Goal: Information Seeking & Learning: Check status

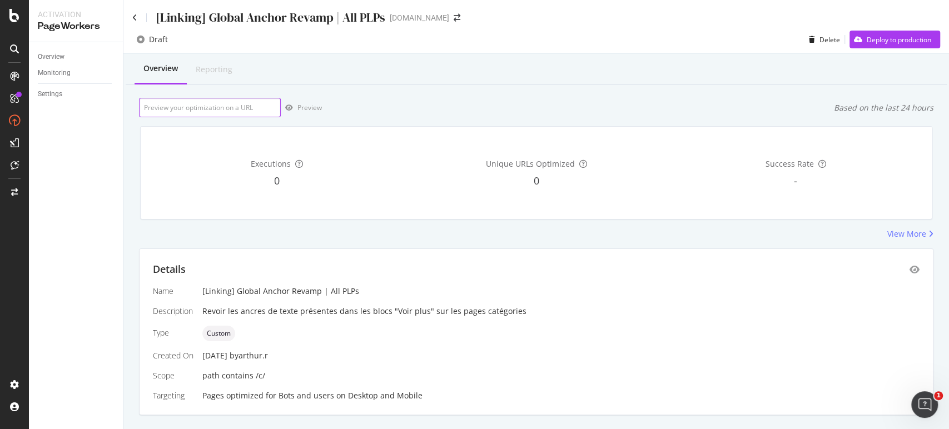
click at [195, 99] on input "url" at bounding box center [210, 107] width 142 height 19
paste input "[URL][DOMAIN_NAME]"
click at [300, 108] on div "Preview" at bounding box center [309, 107] width 24 height 9
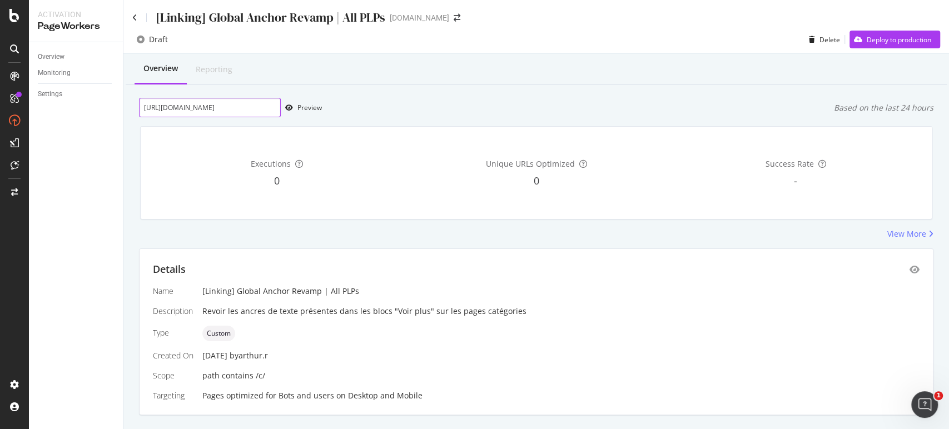
click at [257, 107] on input "[URL][DOMAIN_NAME]" at bounding box center [210, 107] width 142 height 19
paste input "saint-valentin/cadeau/c/cadeau-saint-valentin-homme"
type input "[URL][DOMAIN_NAME]"
click at [309, 110] on div "Preview" at bounding box center [309, 107] width 24 height 9
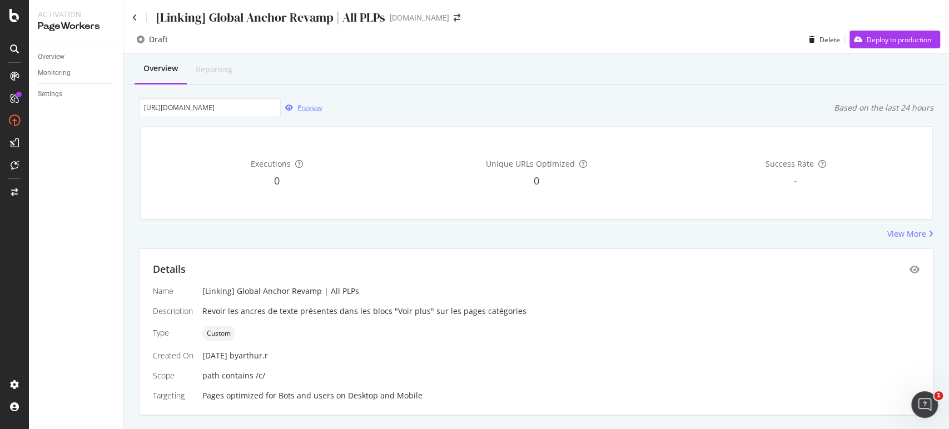
scroll to position [0, 0]
click at [872, 41] on div "Deploy to production" at bounding box center [899, 39] width 64 height 9
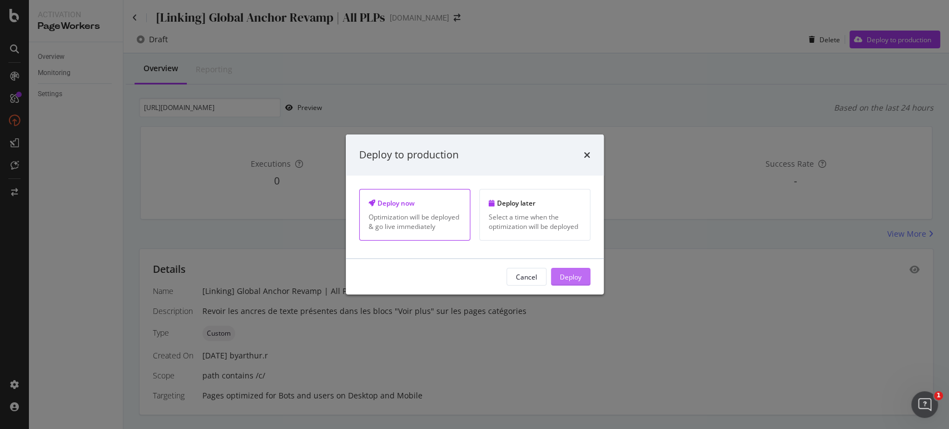
click at [570, 280] on div "Deploy" at bounding box center [571, 276] width 22 height 9
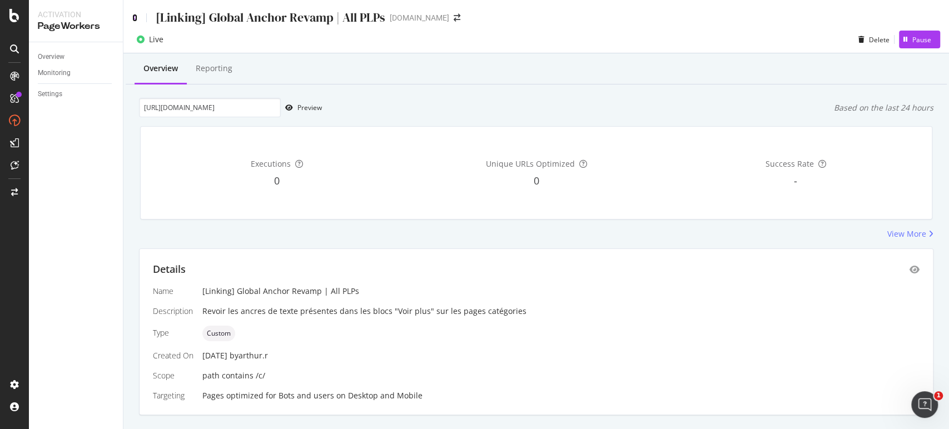
click at [132, 17] on icon at bounding box center [134, 18] width 5 height 8
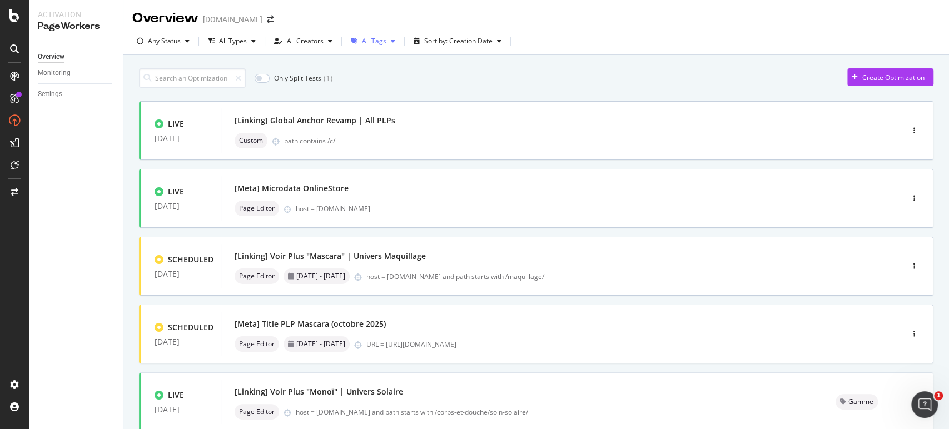
click at [381, 38] on div "All Tags" at bounding box center [374, 41] width 24 height 7
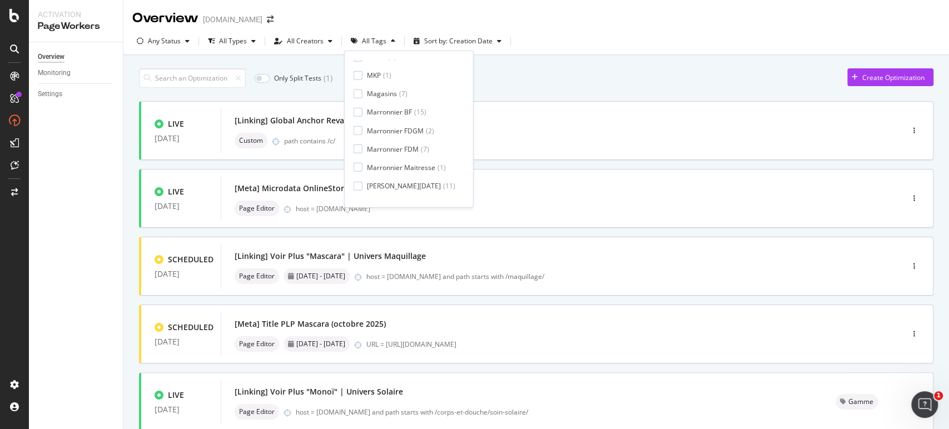
scroll to position [202, 0]
click at [407, 155] on div "Marronnier ST VAL" at bounding box center [396, 156] width 58 height 9
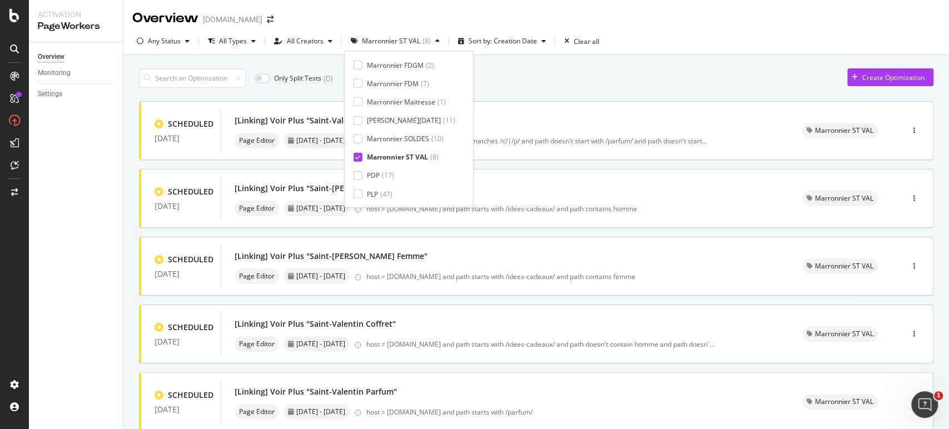
click at [98, 197] on div "Overview Monitoring Settings" at bounding box center [76, 235] width 94 height 387
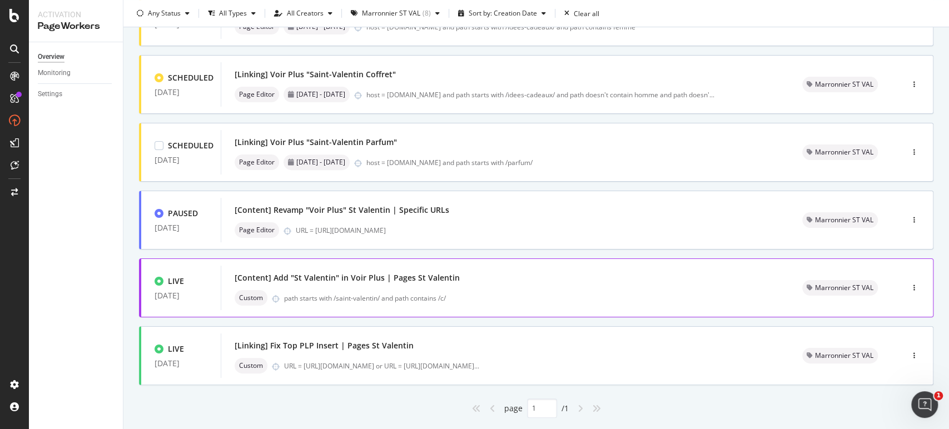
scroll to position [277, 0]
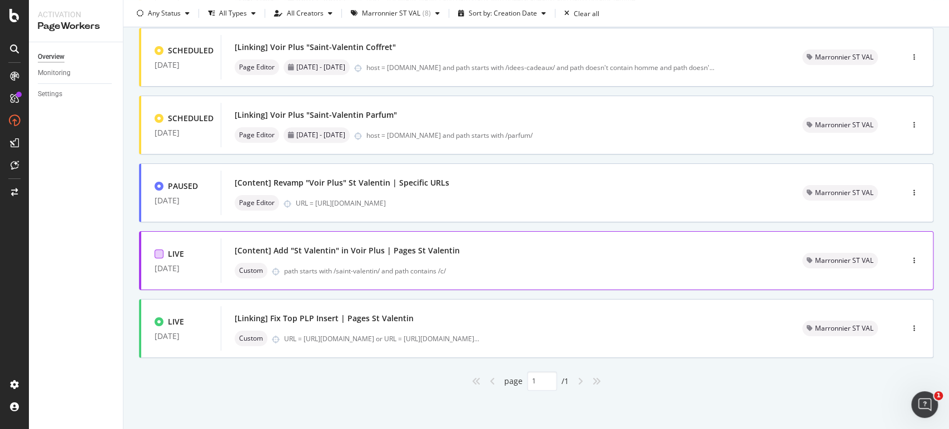
click at [156, 254] on div at bounding box center [159, 254] width 9 height 9
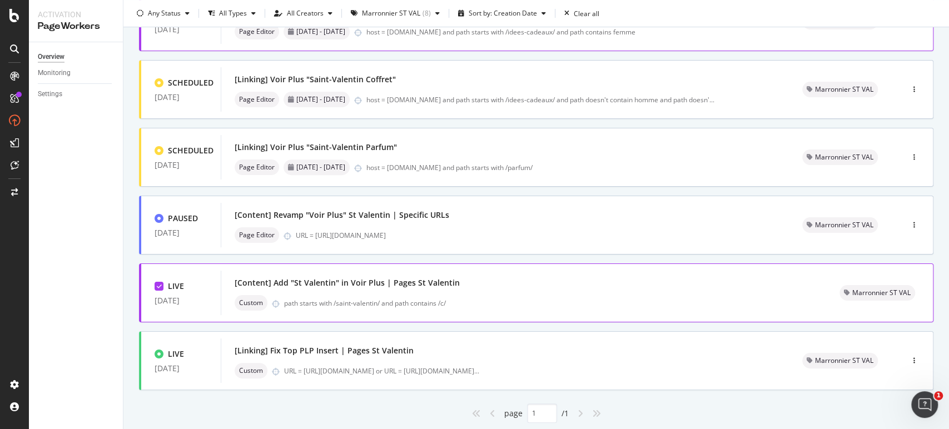
scroll to position [247, 0]
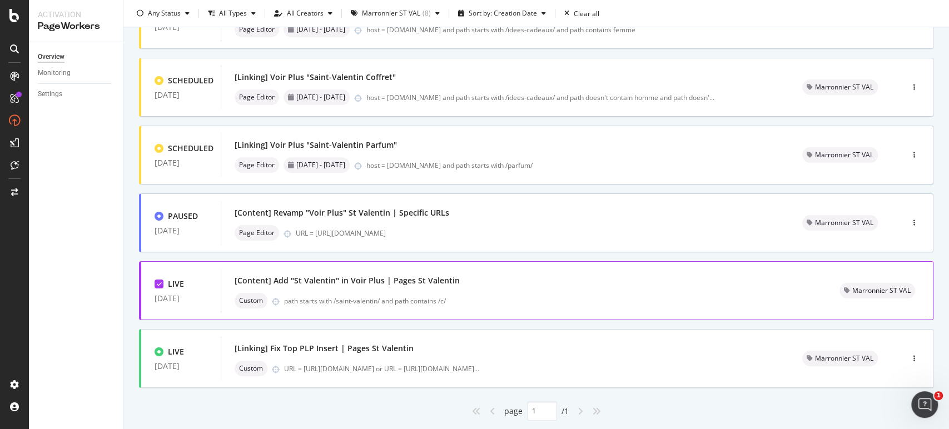
click at [157, 283] on icon at bounding box center [159, 284] width 5 height 6
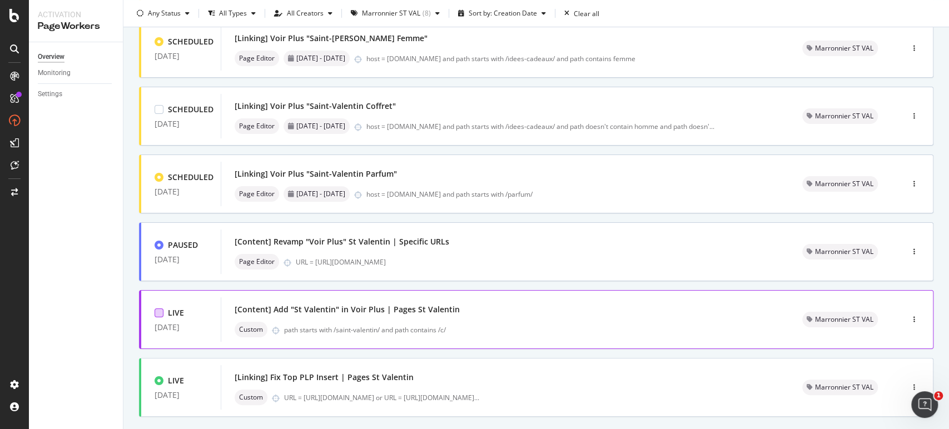
scroll to position [277, 0]
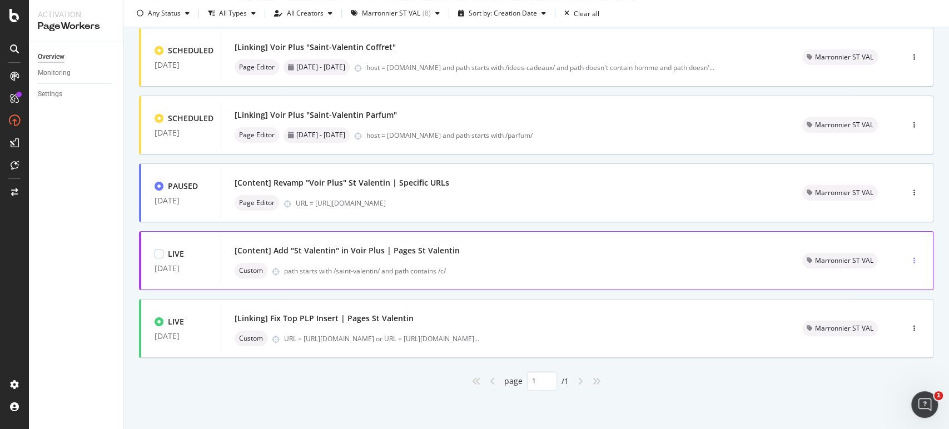
click at [913, 262] on icon "button" at bounding box center [914, 260] width 2 height 7
click at [894, 283] on div "Pause" at bounding box center [891, 280] width 19 height 9
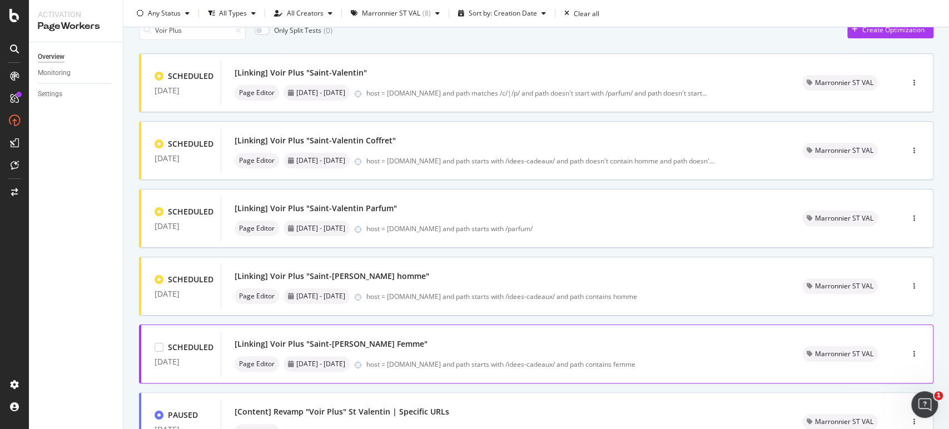
scroll to position [0, 0]
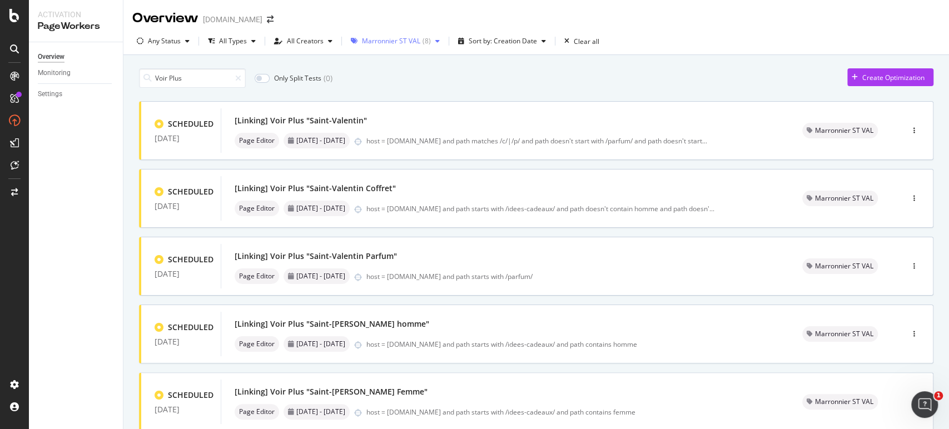
click at [427, 40] on div "( 8 )" at bounding box center [426, 41] width 8 height 7
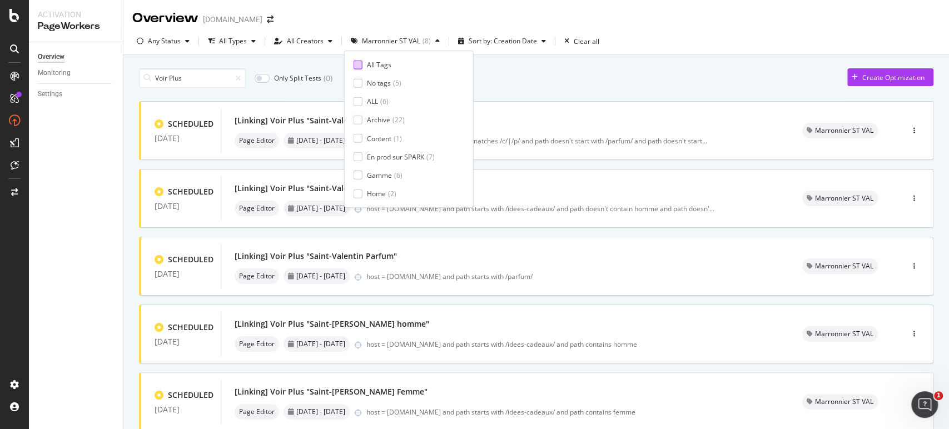
click at [405, 61] on div "All Tags" at bounding box center [405, 64] width 102 height 9
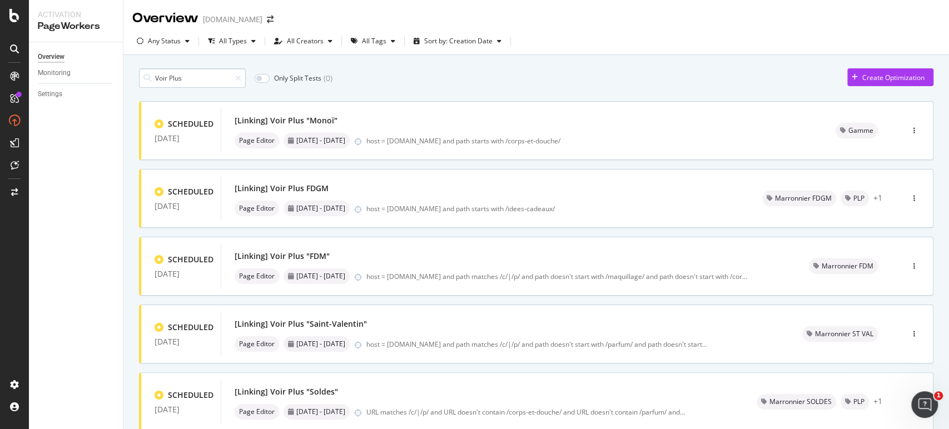
click at [227, 78] on input "Voir Plus" at bounding box center [192, 77] width 107 height 19
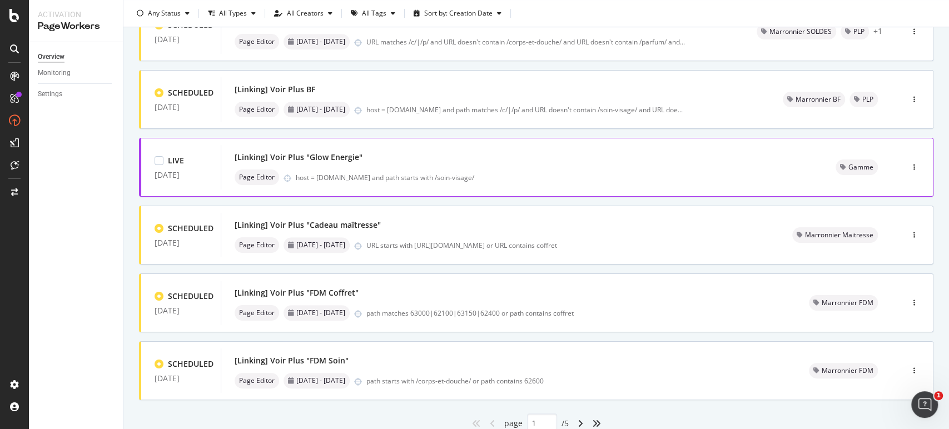
scroll to position [412, 0]
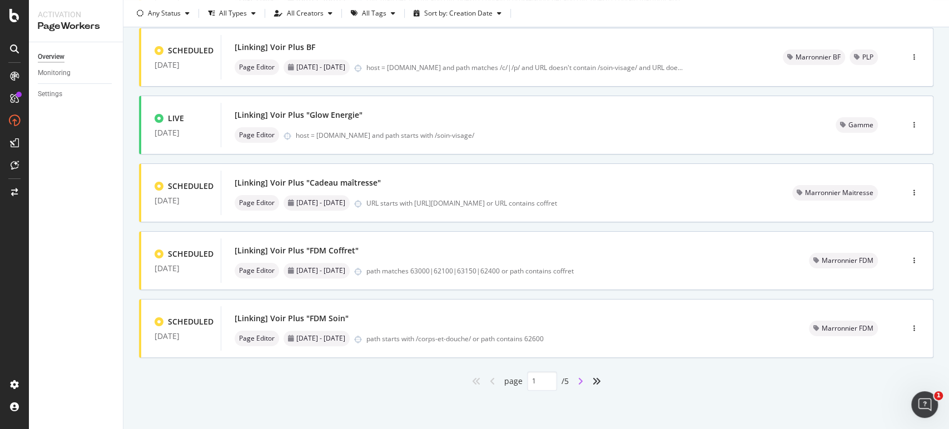
click at [578, 382] on icon "angle-right" at bounding box center [581, 381] width 6 height 9
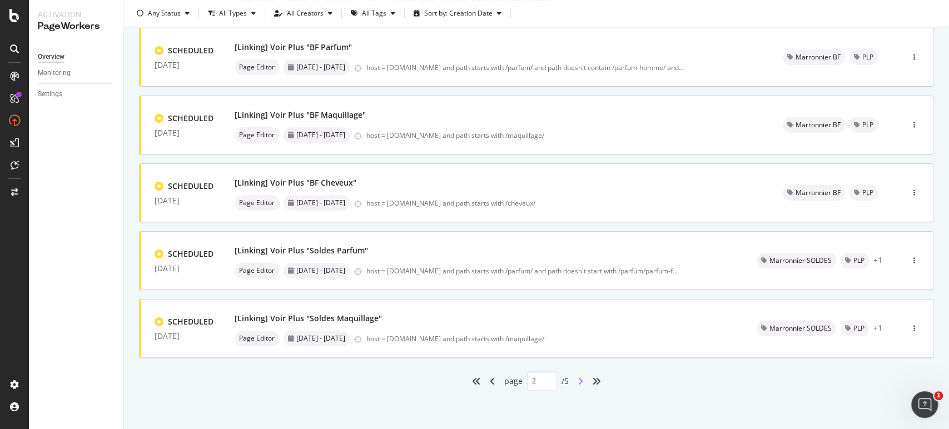
click at [578, 380] on icon "angle-right" at bounding box center [581, 381] width 6 height 9
click at [578, 384] on icon "angle-right" at bounding box center [581, 381] width 6 height 9
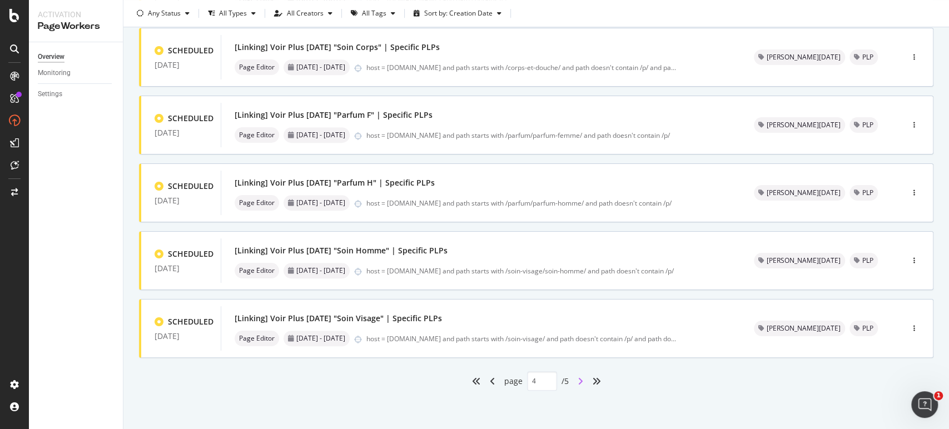
click at [578, 380] on icon "angle-right" at bounding box center [581, 381] width 6 height 9
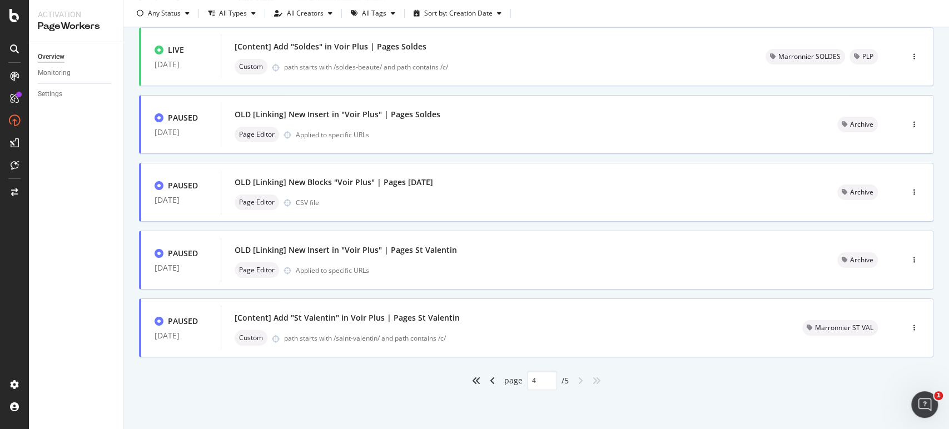
type input "5"
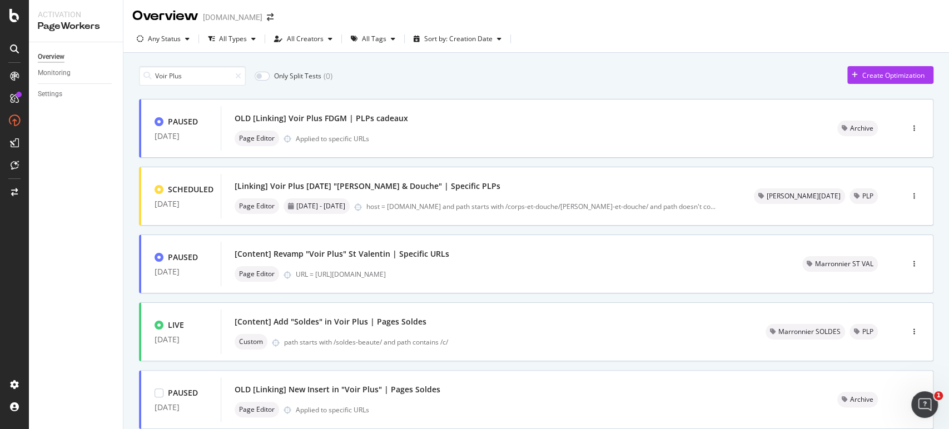
scroll to position [0, 0]
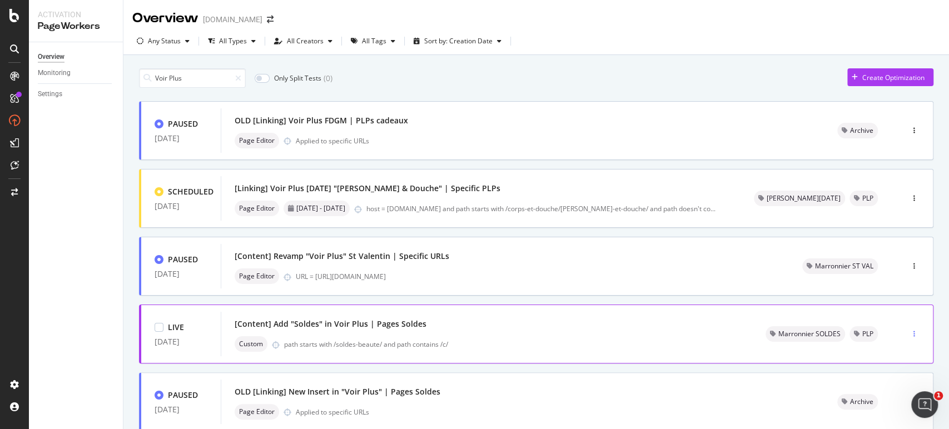
click at [909, 332] on div "button" at bounding box center [914, 334] width 11 height 7
click at [585, 331] on div "[Content] Add "Soldes" in Voir Plus | Pages Soldes Custom path starts with /sol…" at bounding box center [487, 334] width 504 height 36
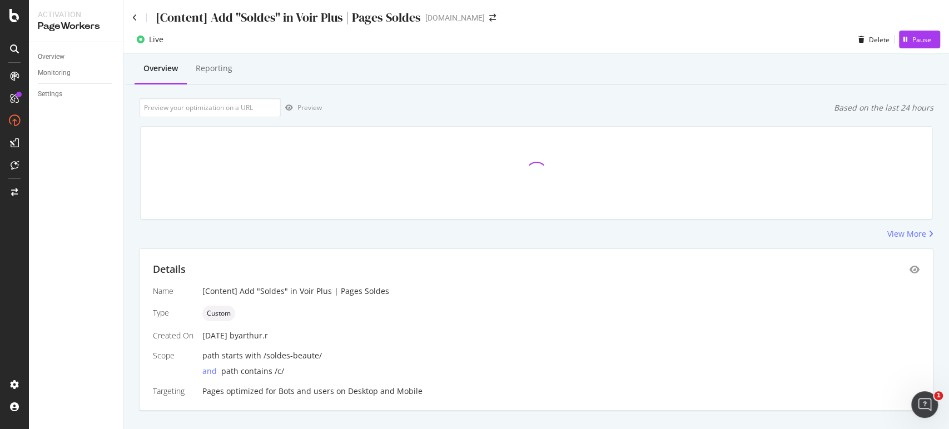
click at [161, 18] on div "[Content] Add "Soldes" in Voir Plus | Pages Soldes" at bounding box center [288, 17] width 265 height 17
click at [155, 21] on div "[Content] Add "Soldes" in Voir Plus | Pages Soldes" at bounding box center [276, 17] width 288 height 17
click at [135, 14] on icon at bounding box center [134, 18] width 5 height 8
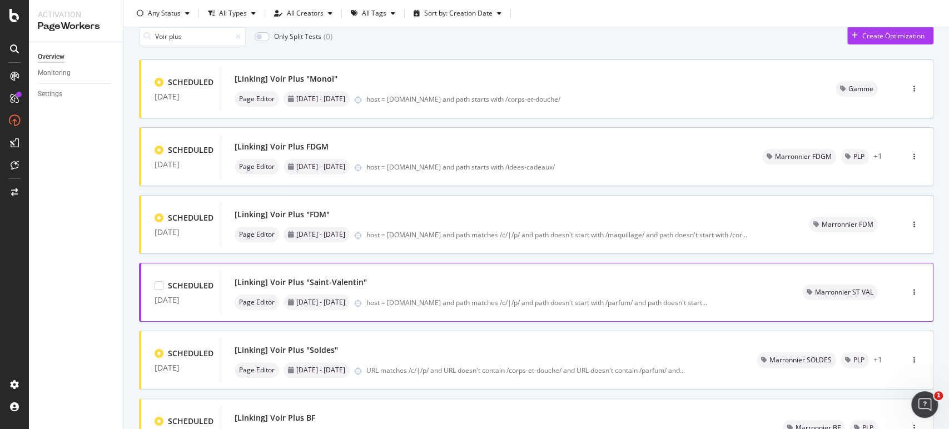
scroll to position [412, 0]
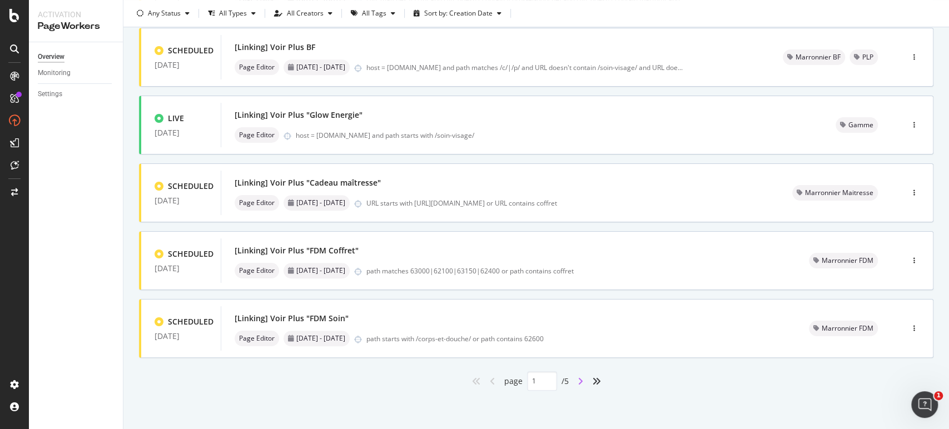
click at [578, 382] on icon "angle-right" at bounding box center [581, 381] width 6 height 9
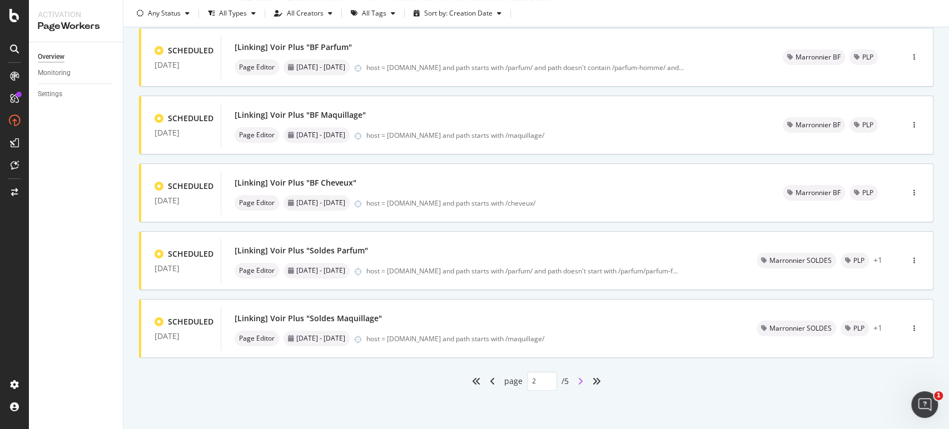
click at [578, 381] on icon "angle-right" at bounding box center [581, 381] width 6 height 9
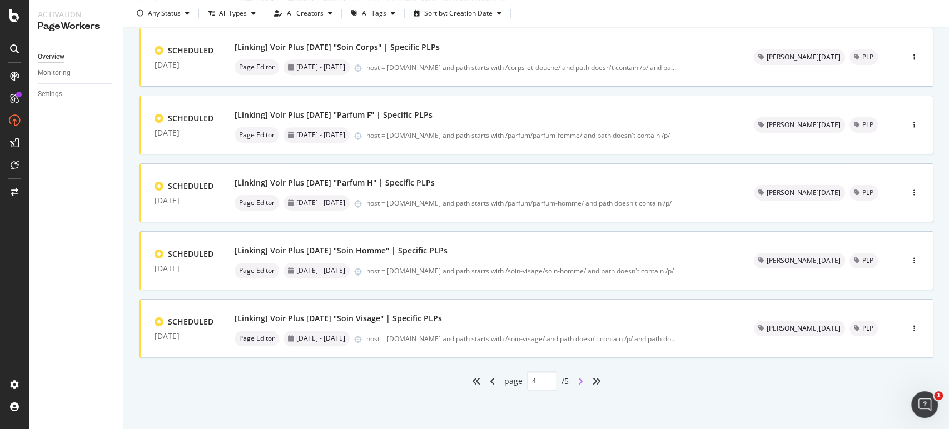
click at [578, 384] on icon "angle-right" at bounding box center [581, 381] width 6 height 9
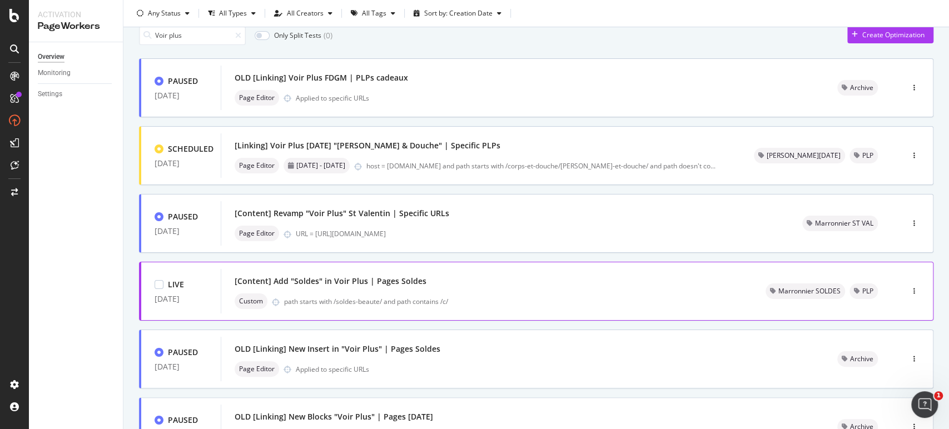
scroll to position [62, 0]
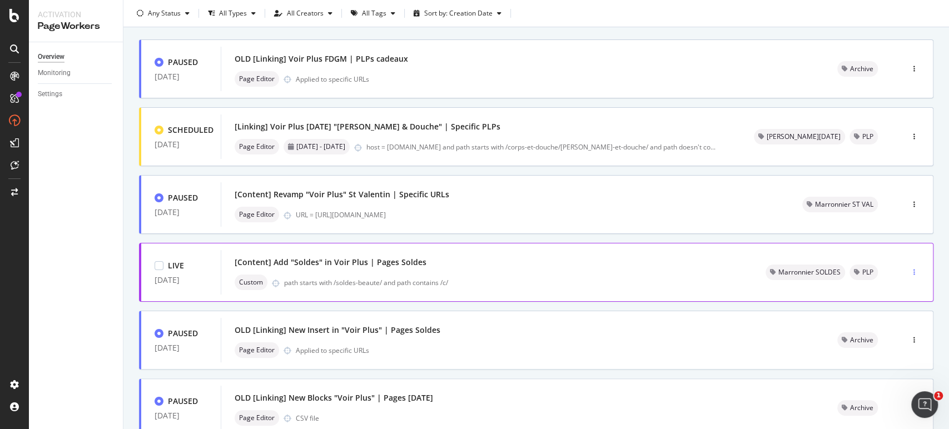
click at [913, 272] on icon "button" at bounding box center [914, 272] width 2 height 7
click at [897, 292] on div "Pause" at bounding box center [891, 292] width 19 height 9
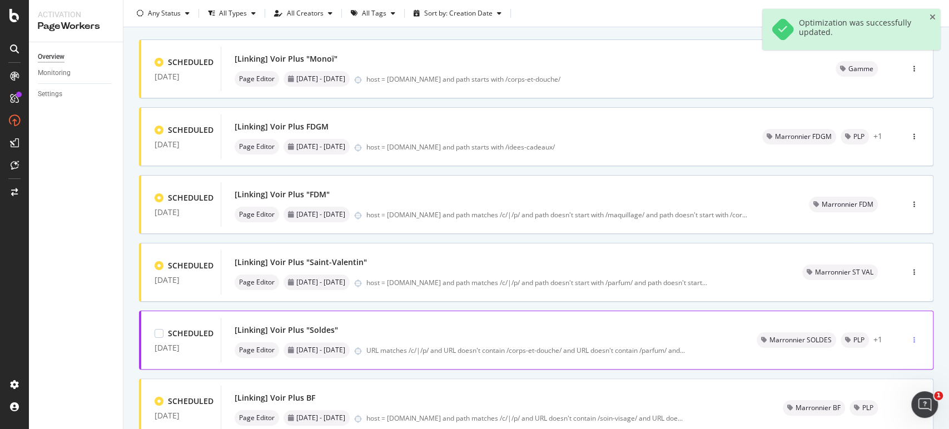
click at [909, 341] on div "button" at bounding box center [914, 340] width 11 height 7
click at [897, 379] on div "Tags" at bounding box center [886, 379] width 52 height 14
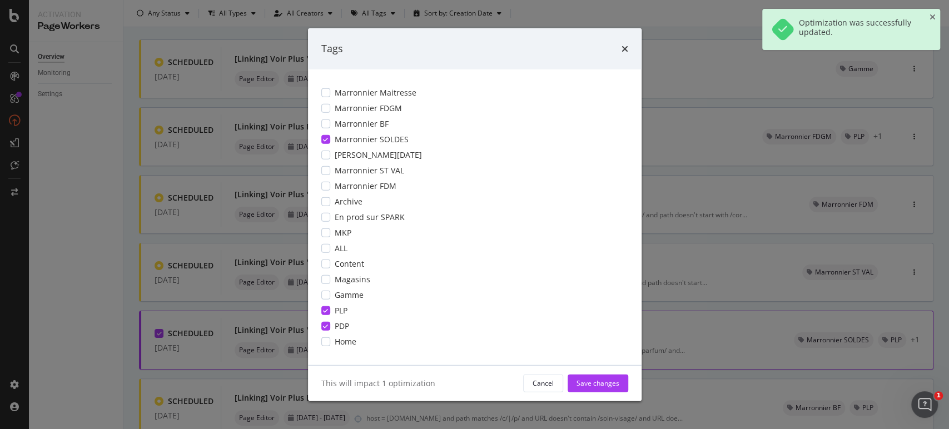
click at [326, 141] on icon "modal" at bounding box center [325, 139] width 5 height 6
drag, startPoint x: 325, startPoint y: 310, endPoint x: 325, endPoint y: 319, distance: 8.9
click at [324, 310] on icon "modal" at bounding box center [325, 310] width 5 height 6
click at [328, 326] on div "modal" at bounding box center [325, 325] width 9 height 9
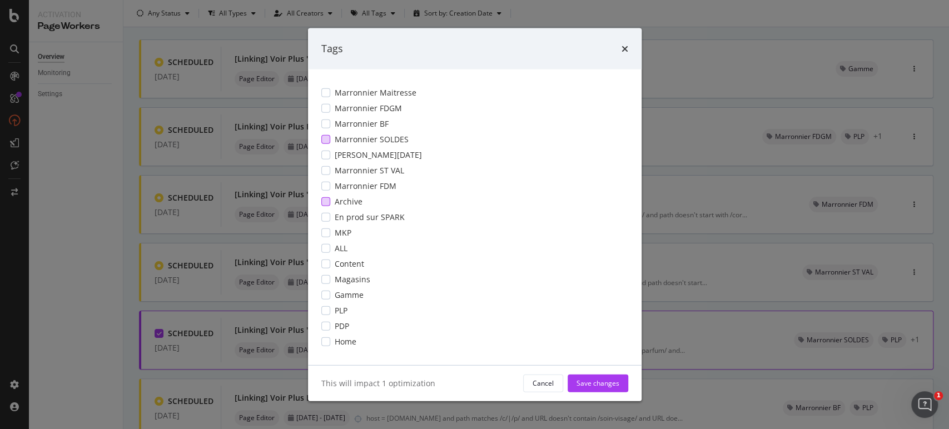
click at [325, 203] on div "modal" at bounding box center [325, 201] width 9 height 9
click at [595, 380] on div "Save changes" at bounding box center [597, 383] width 43 height 9
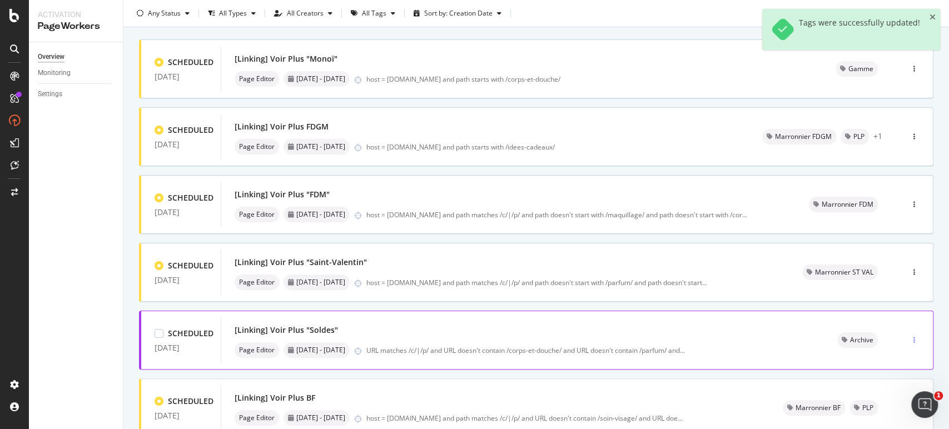
click at [913, 338] on icon "button" at bounding box center [914, 340] width 2 height 7
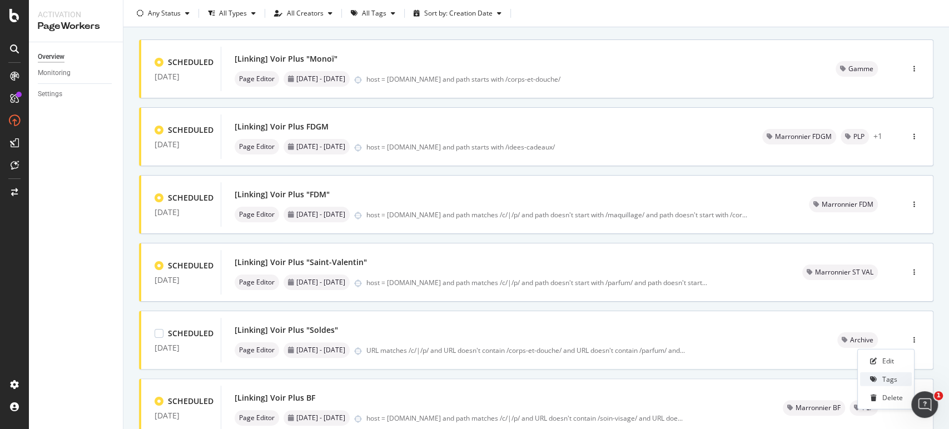
click at [892, 379] on div "Tags" at bounding box center [889, 379] width 15 height 9
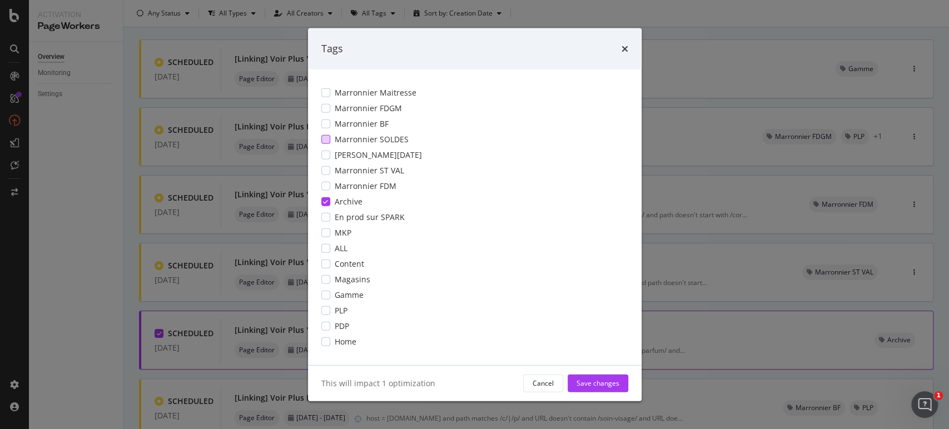
click at [391, 140] on span "Marronnier SOLDES" at bounding box center [372, 138] width 74 height 11
click at [325, 200] on icon "modal" at bounding box center [325, 201] width 5 height 6
click at [322, 310] on div "modal" at bounding box center [325, 310] width 9 height 9
drag, startPoint x: 326, startPoint y: 327, endPoint x: 369, endPoint y: 334, distance: 43.4
click at [326, 326] on div "modal" at bounding box center [325, 325] width 9 height 9
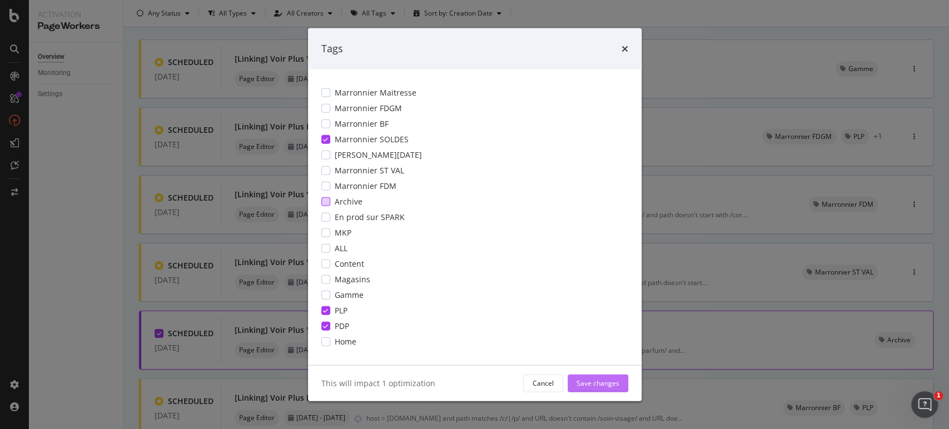
click at [609, 387] on div "Save changes" at bounding box center [597, 383] width 43 height 9
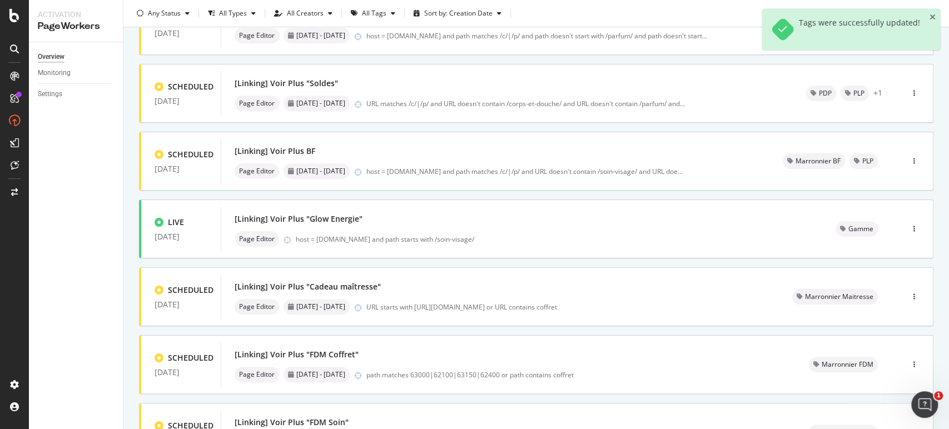
scroll to position [412, 0]
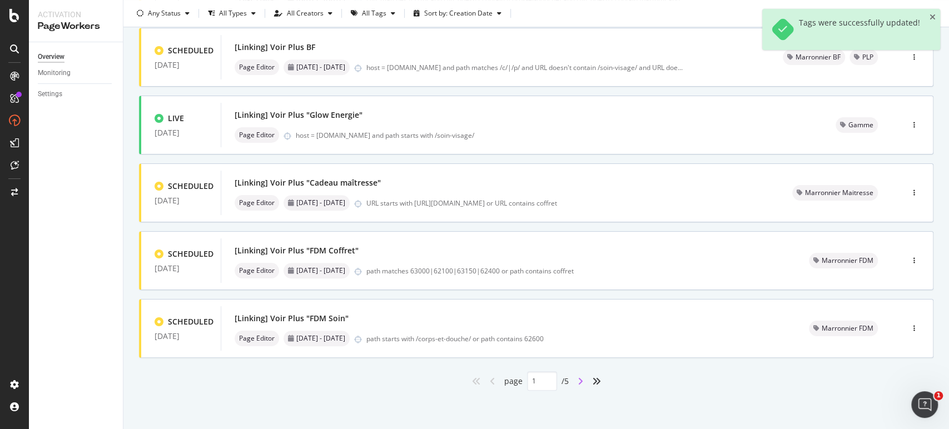
click at [578, 378] on icon "angle-right" at bounding box center [581, 381] width 6 height 9
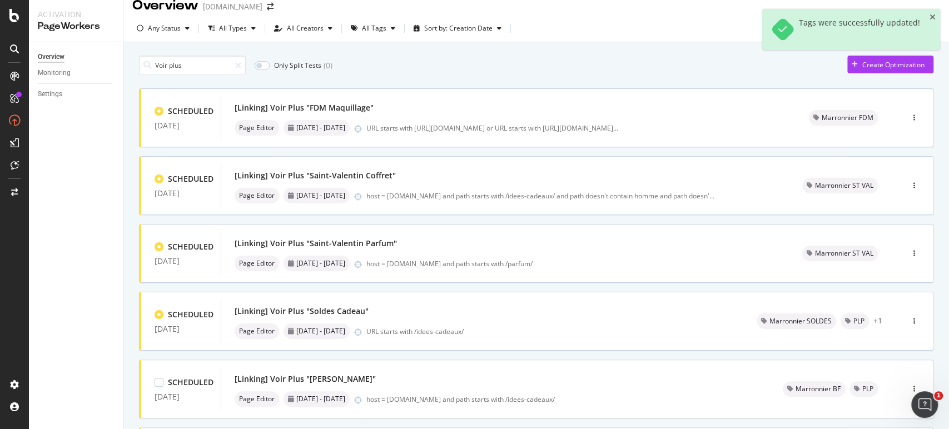
scroll to position [0, 0]
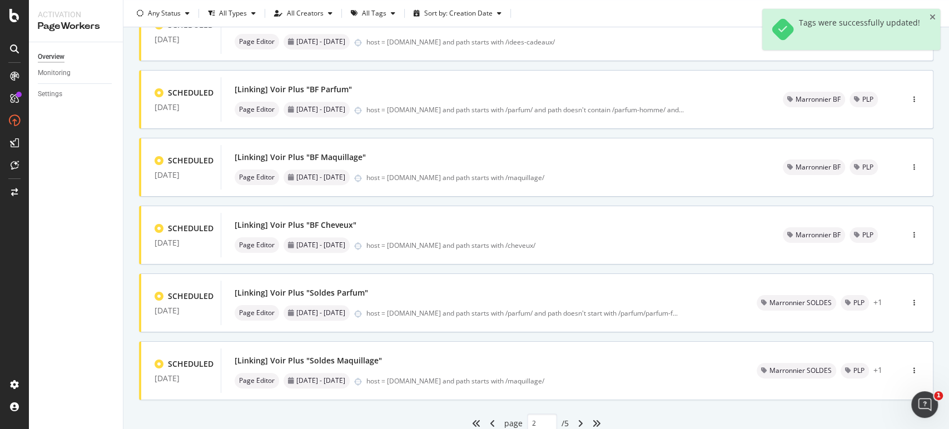
click at [597, 422] on div "angles-right" at bounding box center [597, 424] width 18 height 18
type input "5"
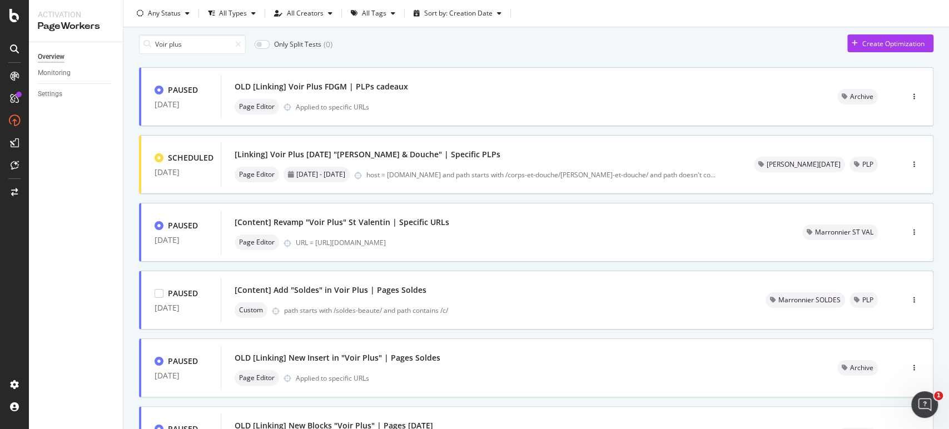
scroll to position [62, 0]
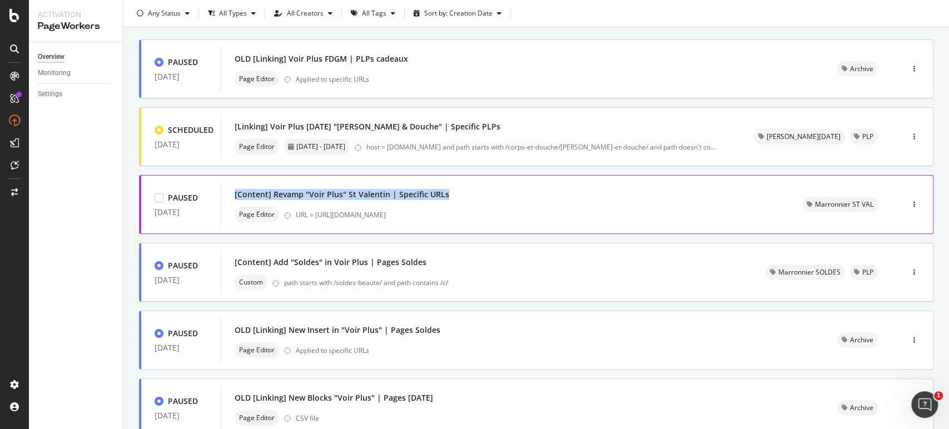
drag, startPoint x: 449, startPoint y: 192, endPoint x: 235, endPoint y: 199, distance: 214.1
click at [235, 199] on div "[Content] Revamp "Voir Plus" St Valentin | Specific URLs" at bounding box center [505, 195] width 541 height 16
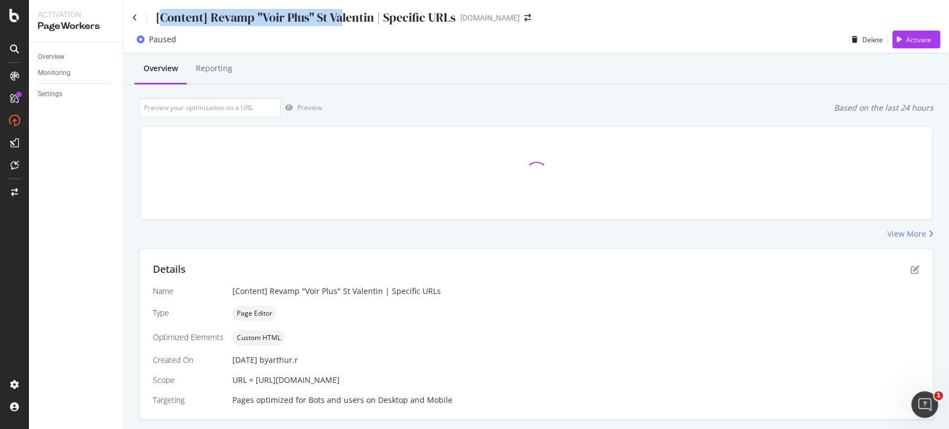
drag, startPoint x: 157, startPoint y: 15, endPoint x: 346, endPoint y: 12, distance: 189.0
click at [346, 12] on div "[Content] Revamp "Voir Plus" St Valentin | Specific URLs" at bounding box center [306, 17] width 300 height 17
click at [208, 14] on div "[Content] Revamp "Voir Plus" St Valentin | Specific URLs" at bounding box center [306, 17] width 300 height 17
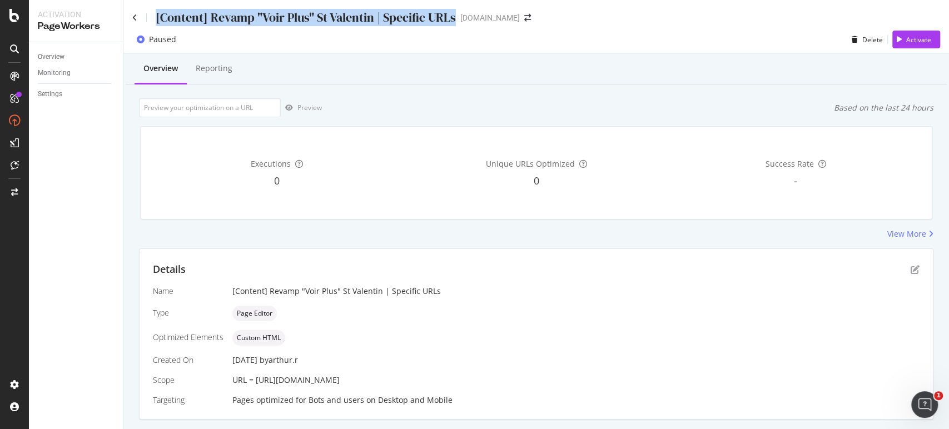
drag, startPoint x: 156, startPoint y: 17, endPoint x: 453, endPoint y: 17, distance: 297.4
click at [453, 17] on div "[Content] Revamp "Voir Plus" St Valentin | Specific URLs" at bounding box center [306, 17] width 300 height 17
copy div "[Content] Revamp "Voir Plus" St Valentin | Specific URLs"
click at [133, 17] on icon at bounding box center [134, 18] width 5 height 8
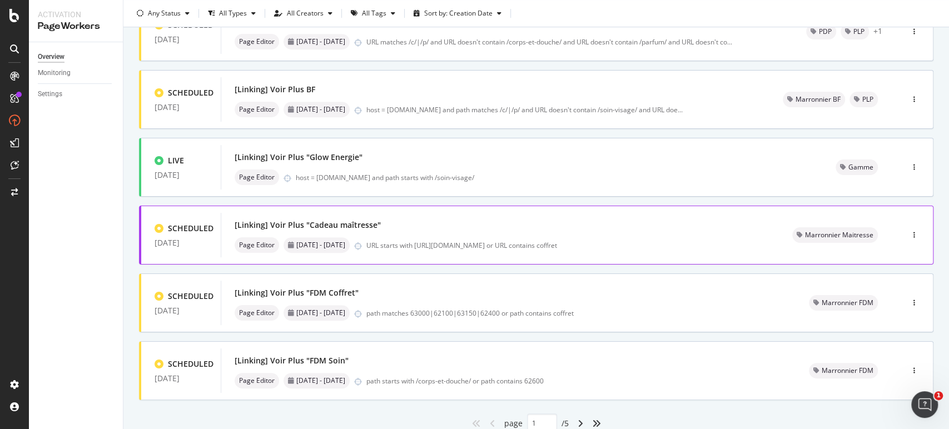
scroll to position [412, 0]
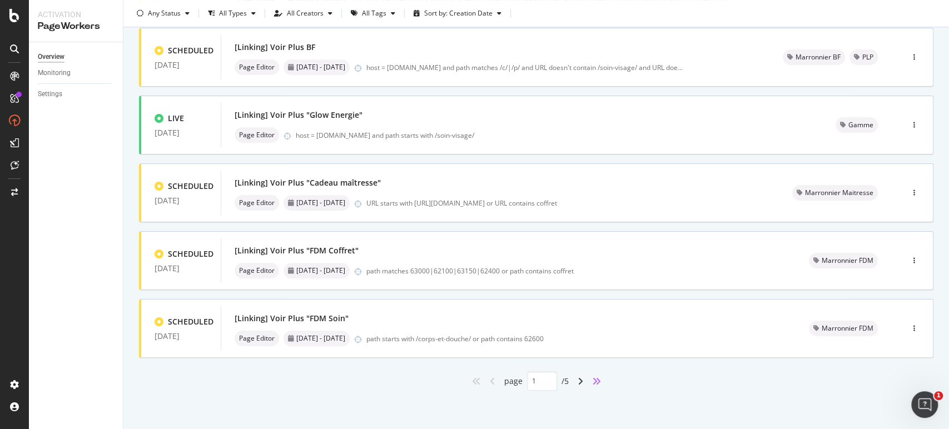
click at [593, 384] on icon "angles-right" at bounding box center [596, 381] width 9 height 9
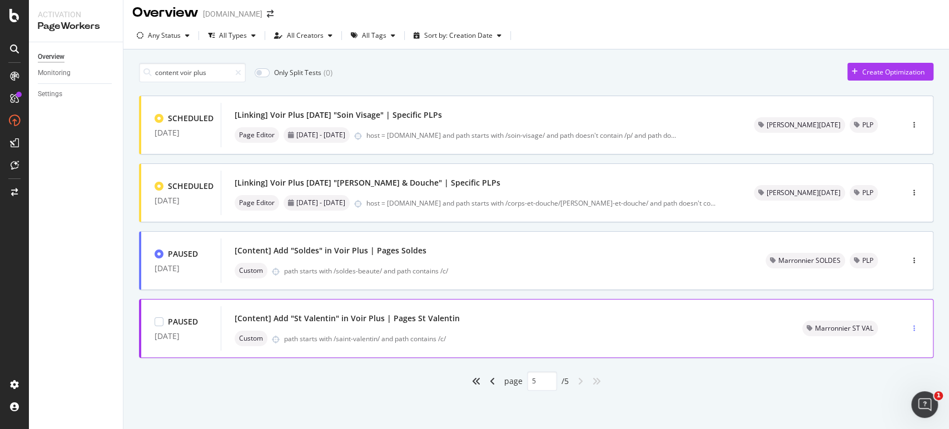
click at [909, 329] on div "button" at bounding box center [914, 328] width 11 height 7
click at [887, 364] on div "Tags" at bounding box center [885, 366] width 15 height 9
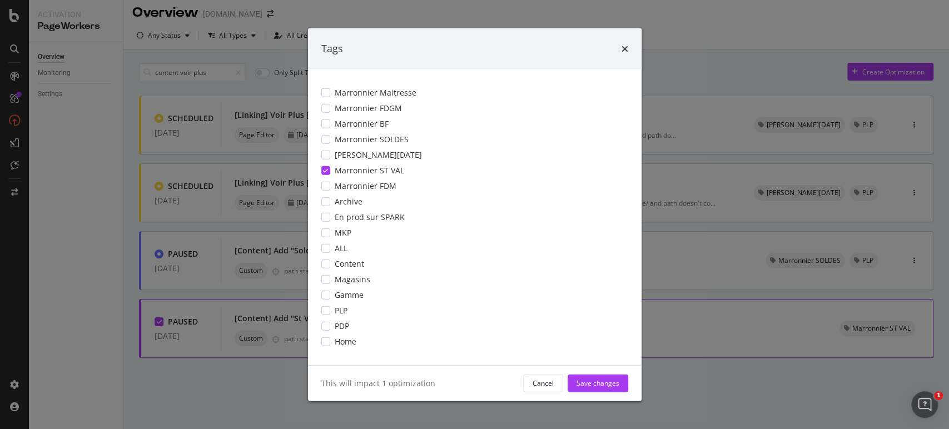
click at [327, 168] on icon "modal" at bounding box center [325, 170] width 5 height 6
click at [325, 201] on div "modal" at bounding box center [325, 201] width 9 height 9
click at [590, 382] on div "Save changes" at bounding box center [597, 383] width 43 height 9
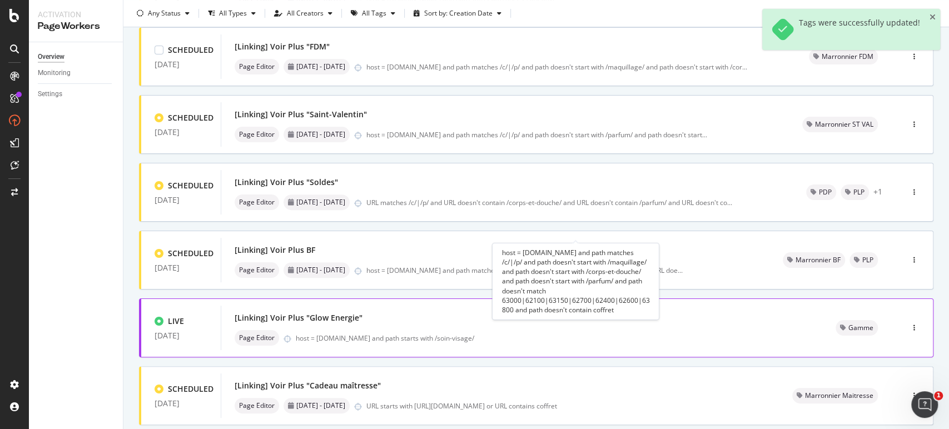
scroll to position [412, 0]
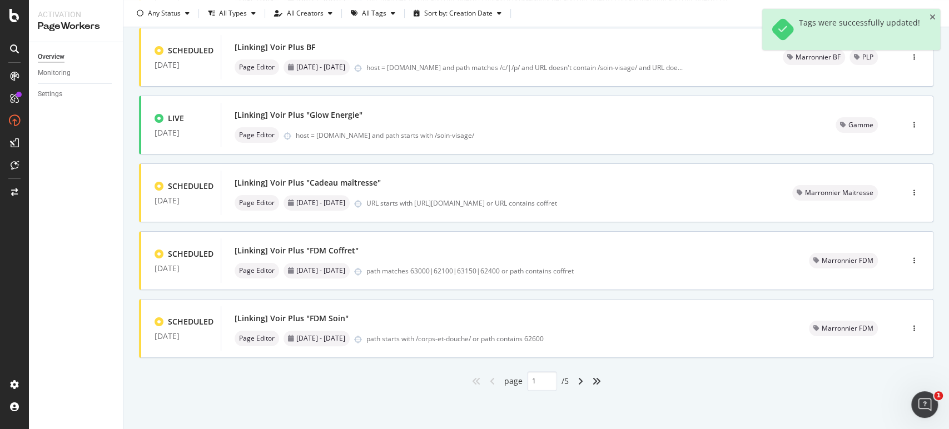
click at [596, 382] on div "angles-right" at bounding box center [597, 381] width 18 height 18
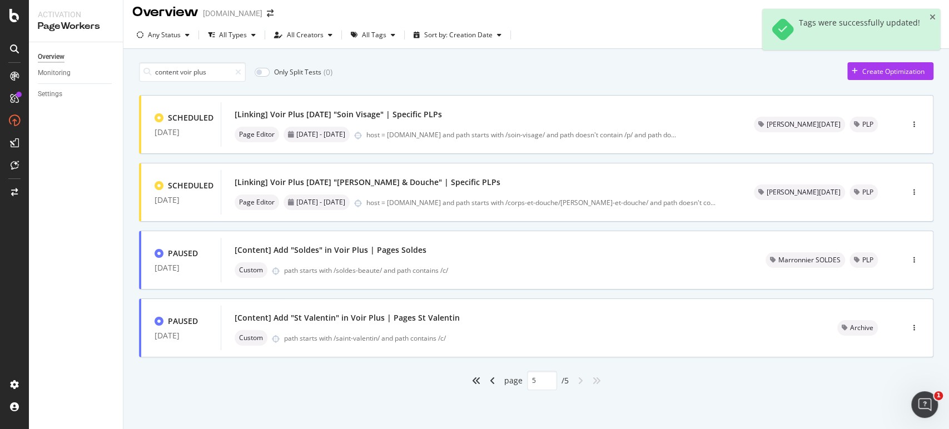
scroll to position [6, 0]
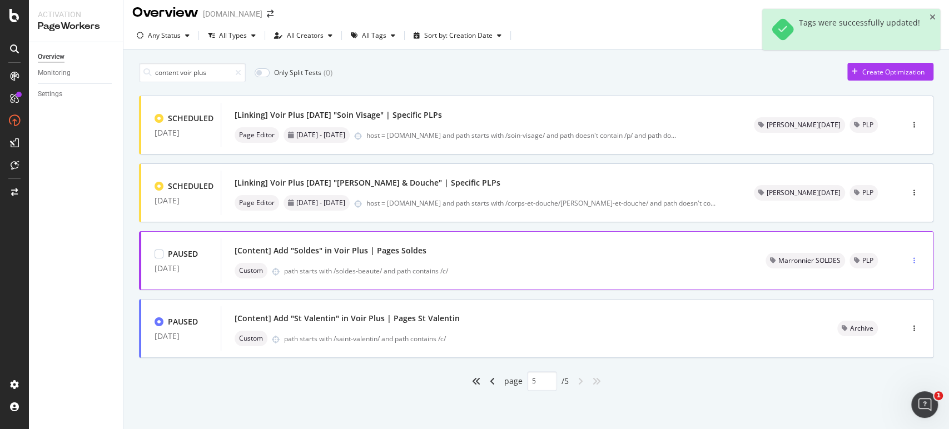
click at [913, 260] on icon "button" at bounding box center [914, 260] width 2 height 7
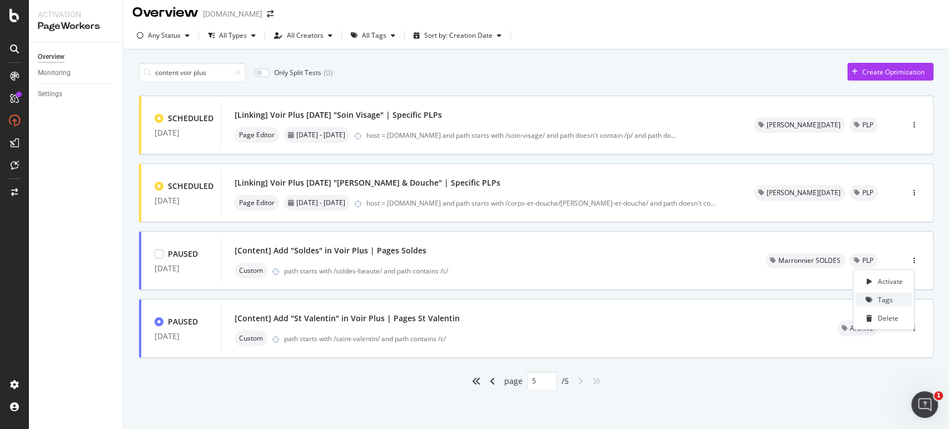
click at [887, 297] on div "Tags" at bounding box center [885, 299] width 15 height 9
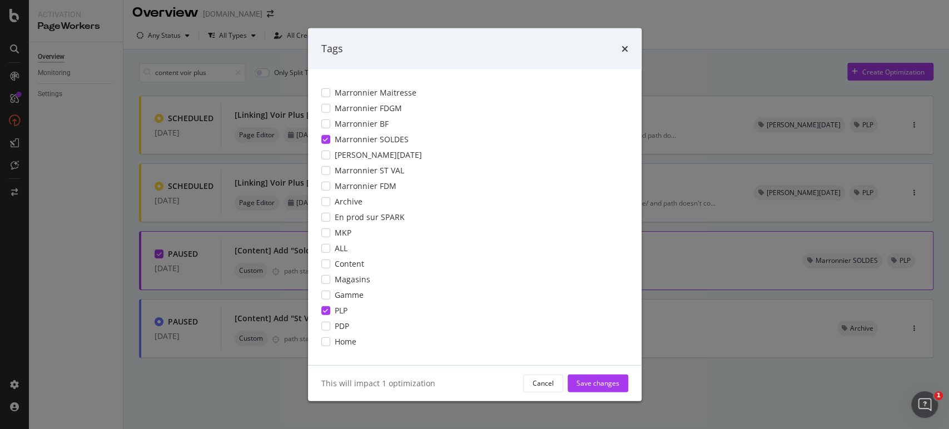
click at [335, 311] on span "PLP" at bounding box center [341, 310] width 13 height 11
click at [344, 141] on span "Marronnier SOLDES" at bounding box center [372, 138] width 74 height 11
click at [321, 202] on div "modal" at bounding box center [325, 201] width 9 height 9
click at [602, 383] on div "Save changes" at bounding box center [597, 383] width 43 height 9
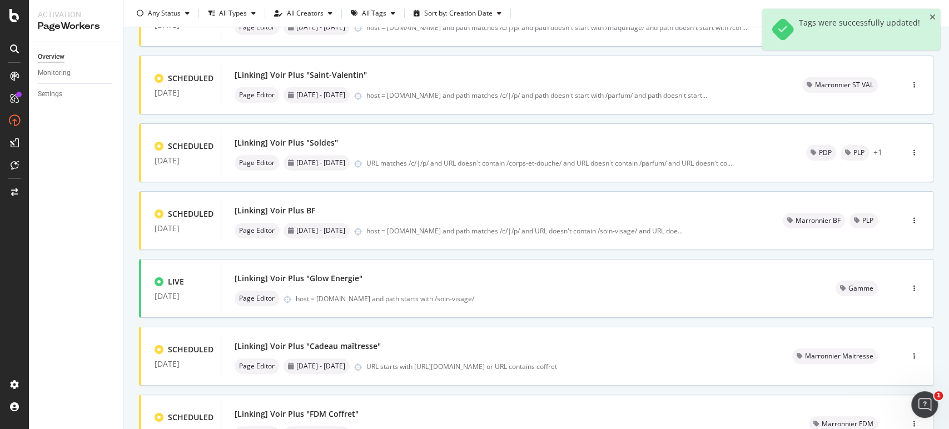
scroll to position [412, 0]
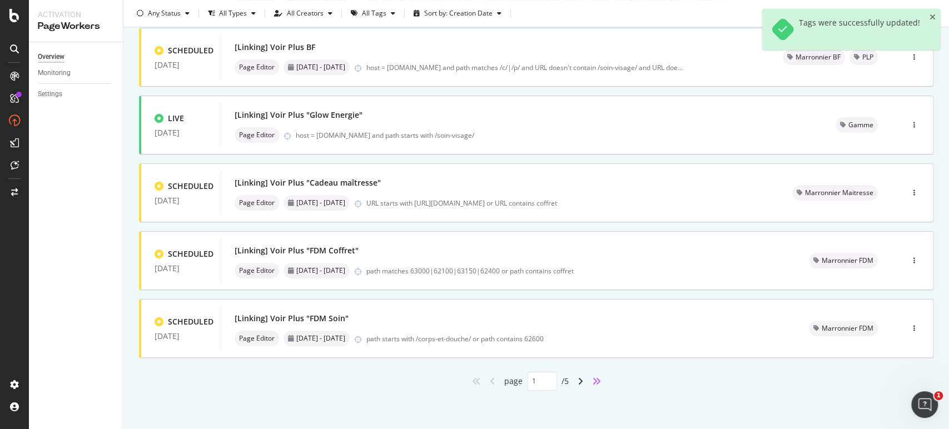
click at [593, 381] on icon "angles-right" at bounding box center [596, 381] width 9 height 9
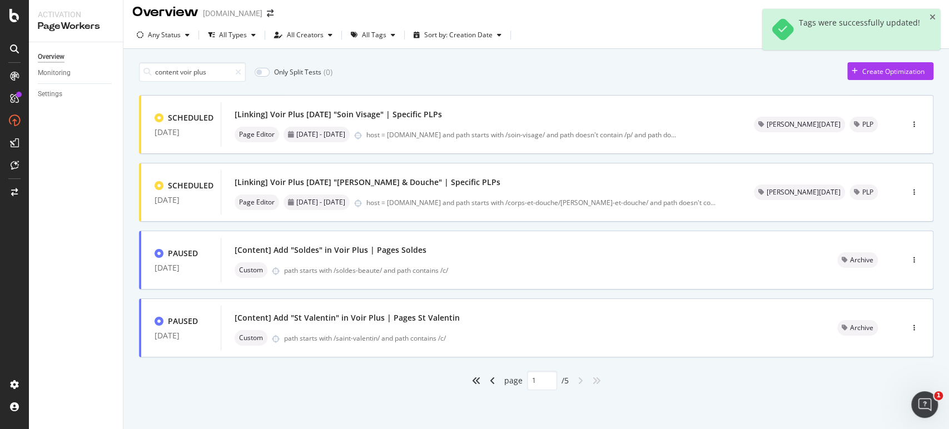
type input "5"
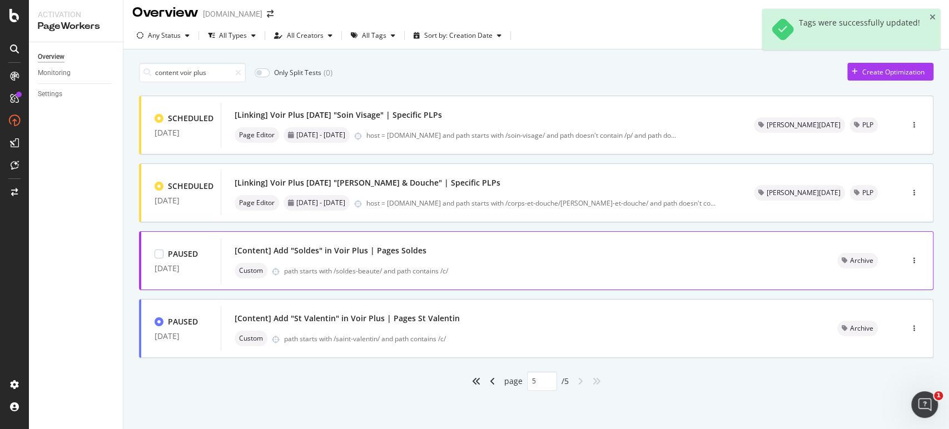
click at [480, 258] on div "[Content] Add "Soldes" in Voir Plus | Pages Soldes Custom path starts with /sol…" at bounding box center [523, 261] width 576 height 36
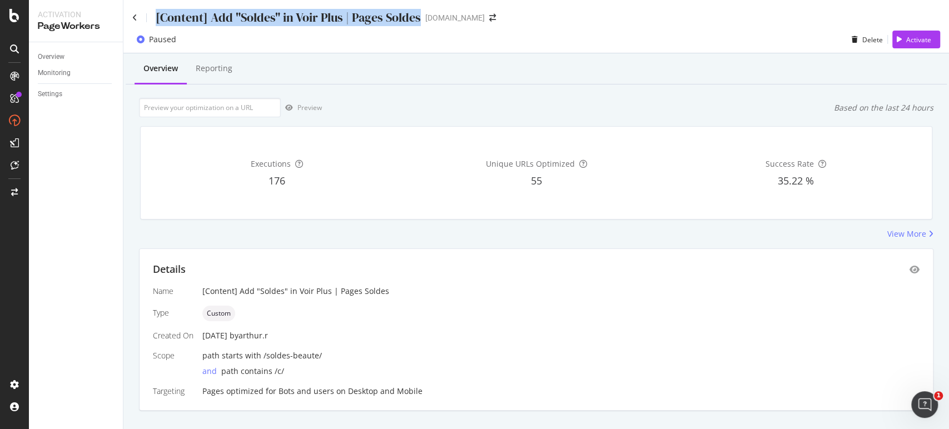
drag, startPoint x: 156, startPoint y: 16, endPoint x: 418, endPoint y: 13, distance: 262.4
click at [418, 13] on div "[Content] Add "Soldes" in Voir Plus | Pages Soldes" at bounding box center [288, 17] width 265 height 17
copy div "[Content] Add "Soldes" in Voir Plus | Pages Soldes"
click at [136, 17] on icon at bounding box center [134, 18] width 5 height 8
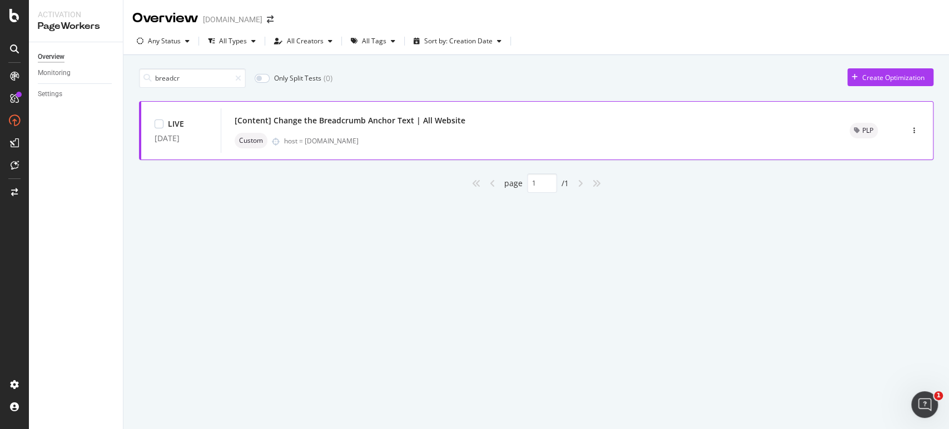
click at [648, 122] on div "[Content] Change the Breadcrumb Anchor Text | All Website" at bounding box center [529, 121] width 588 height 16
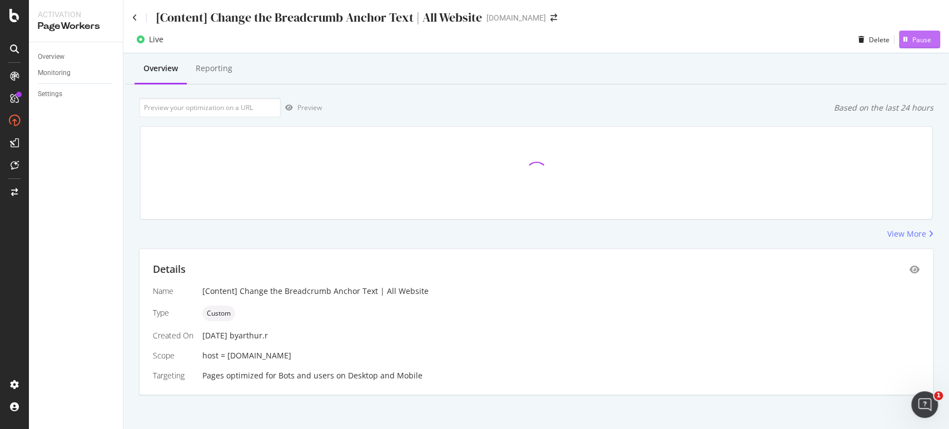
click at [912, 41] on div "Pause" at bounding box center [921, 39] width 19 height 9
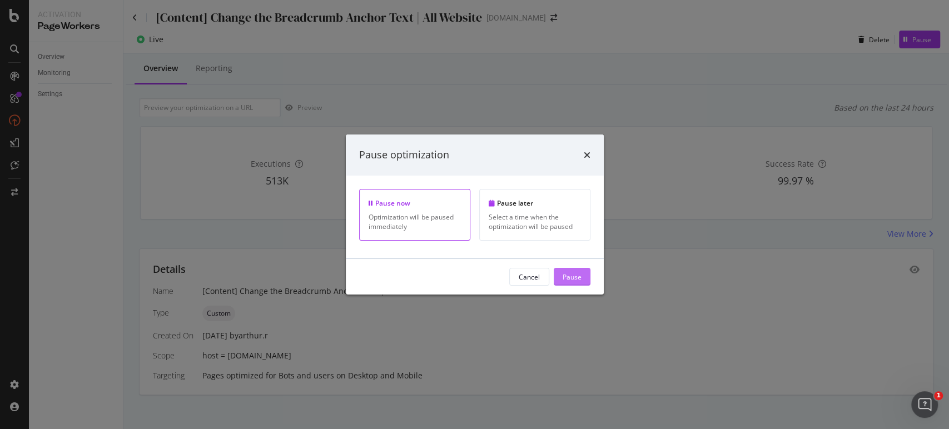
click at [570, 280] on div "Pause" at bounding box center [572, 276] width 19 height 9
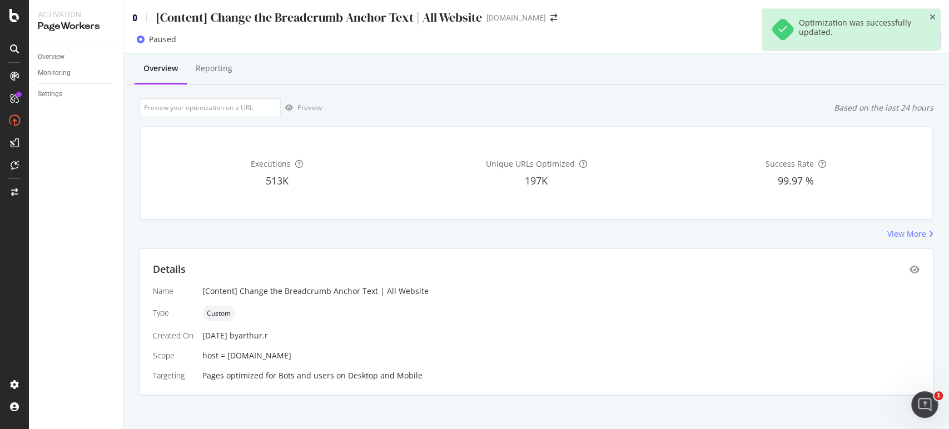
click at [133, 19] on icon at bounding box center [134, 18] width 5 height 8
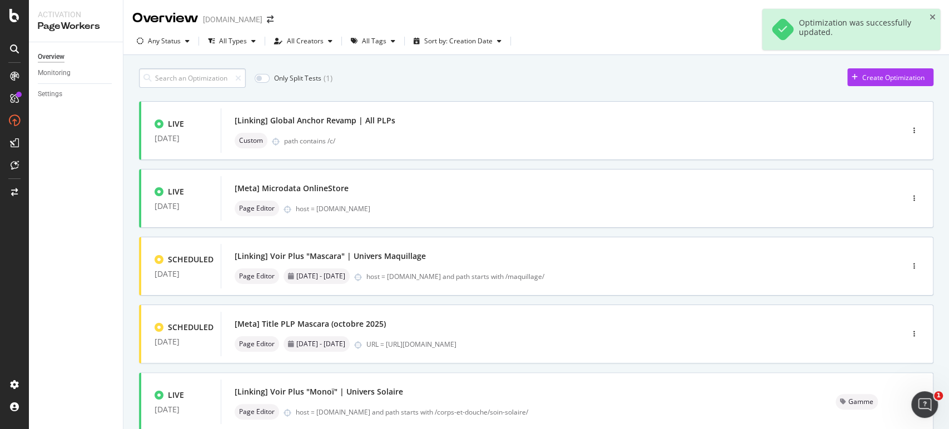
click at [208, 82] on input at bounding box center [192, 77] width 107 height 19
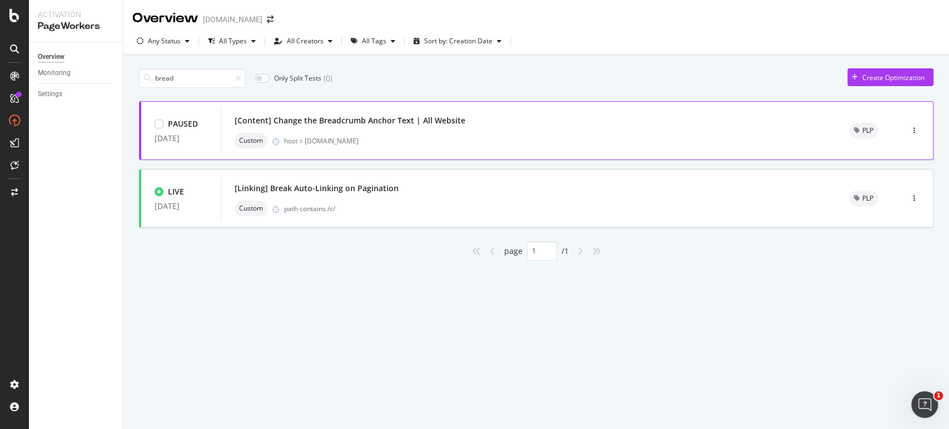
click at [447, 138] on div "host = [DOMAIN_NAME]" at bounding box center [553, 140] width 539 height 9
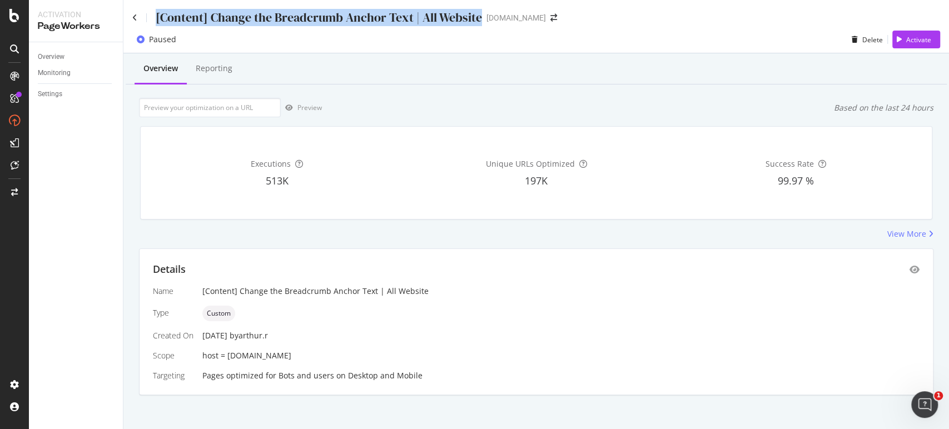
drag, startPoint x: 155, startPoint y: 16, endPoint x: 477, endPoint y: 16, distance: 322.4
click at [477, 16] on div "[Content] Change the Breadcrumb Anchor Text | All Website" at bounding box center [319, 17] width 326 height 17
copy div "[Content] Change the Breadcrumb Anchor Text | All Website"
click at [135, 16] on icon at bounding box center [134, 18] width 5 height 8
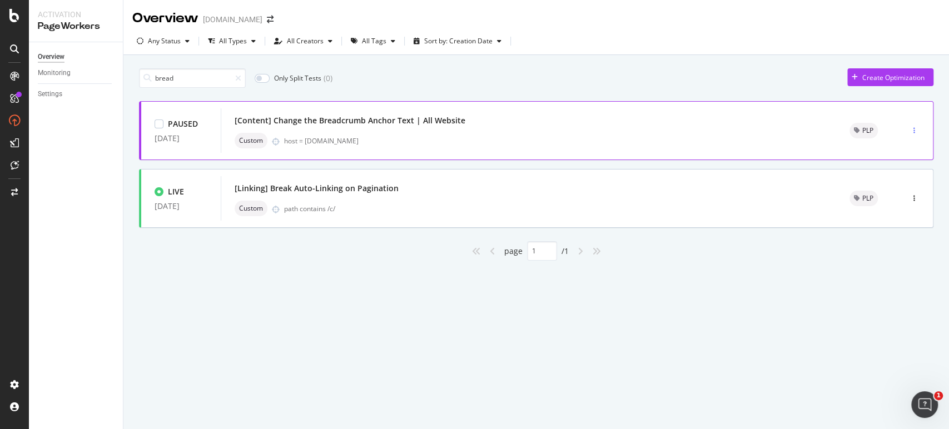
click at [913, 131] on icon "button" at bounding box center [914, 130] width 2 height 7
click at [899, 170] on div "Tags" at bounding box center [894, 169] width 15 height 9
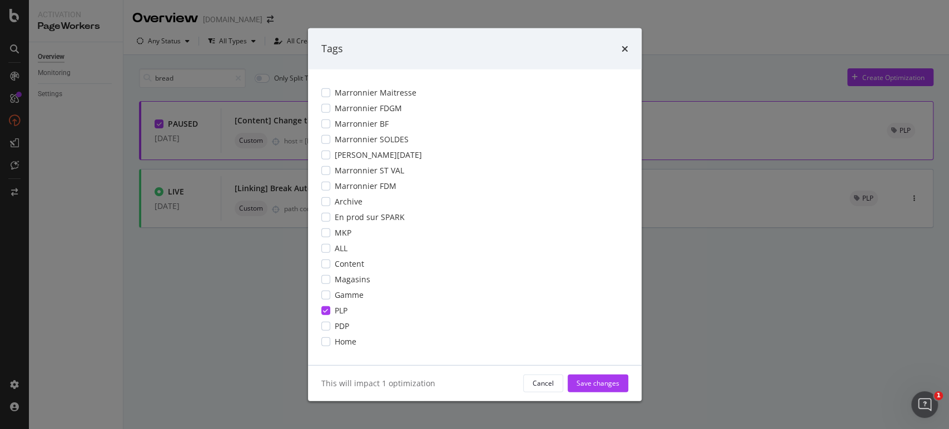
click at [325, 309] on icon "modal" at bounding box center [325, 310] width 5 height 6
click at [326, 198] on div "modal" at bounding box center [325, 201] width 9 height 9
click at [588, 381] on div "Save changes" at bounding box center [597, 383] width 43 height 9
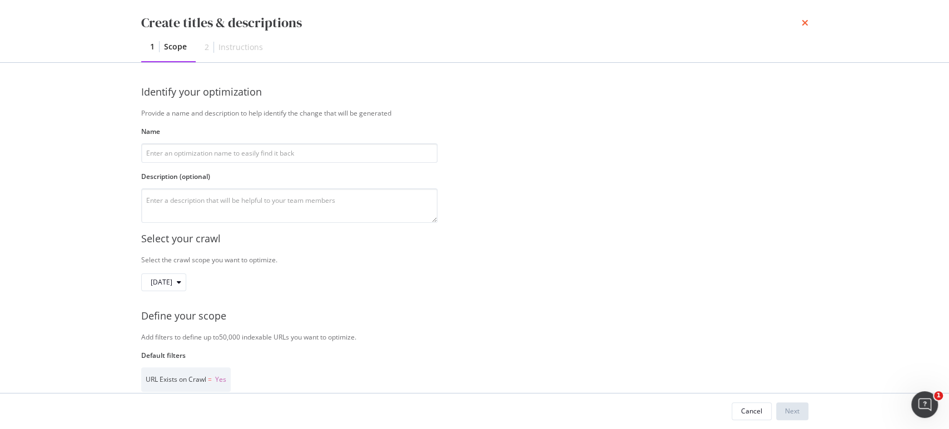
click at [802, 19] on icon "times" at bounding box center [805, 22] width 7 height 9
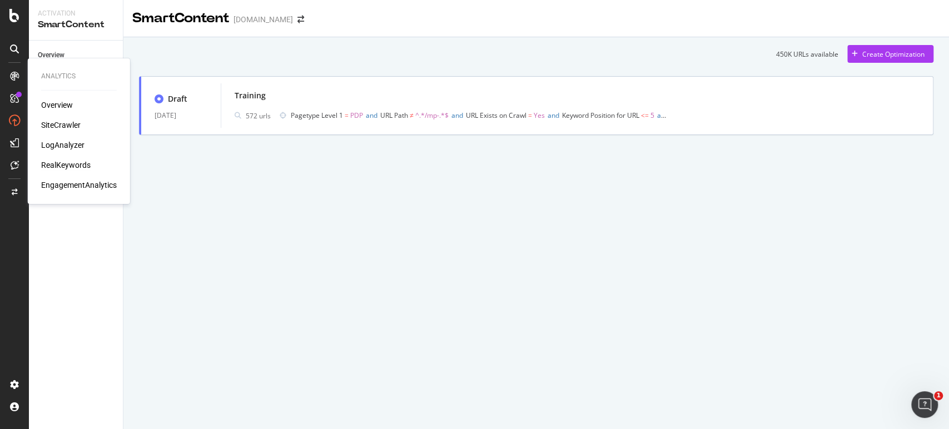
click at [80, 164] on div "RealKeywords" at bounding box center [65, 165] width 49 height 11
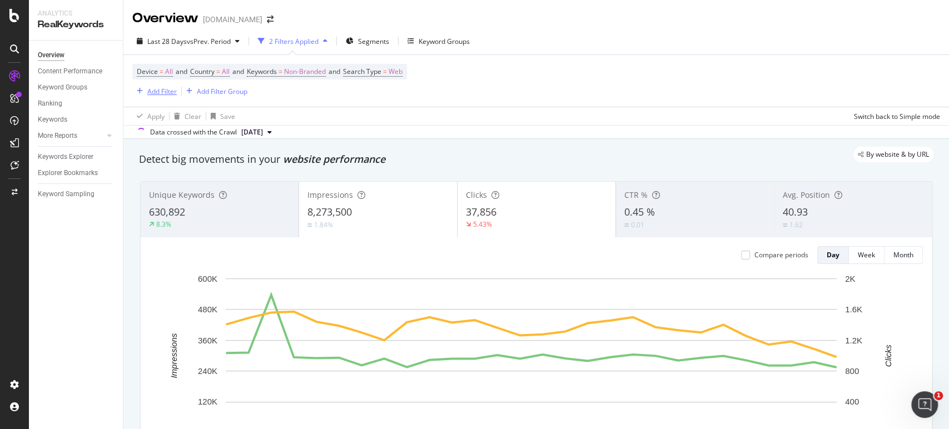
click at [161, 91] on div "Add Filter" at bounding box center [161, 91] width 29 height 9
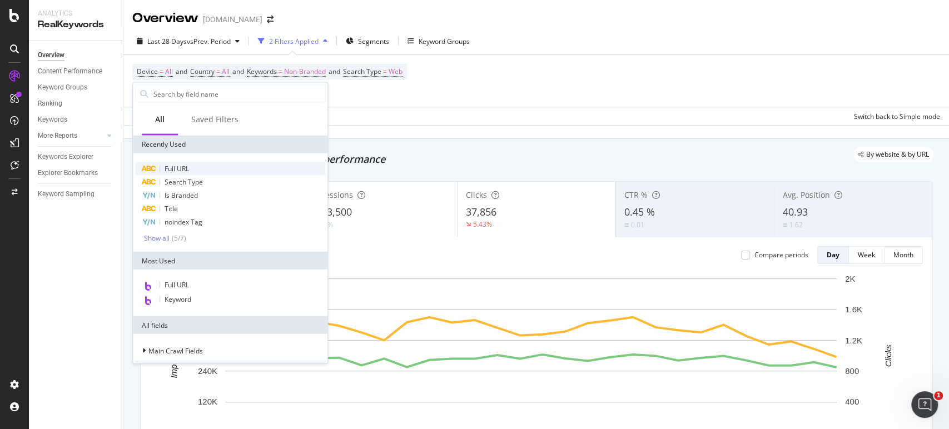
click at [176, 169] on span "Full URL" at bounding box center [177, 168] width 24 height 9
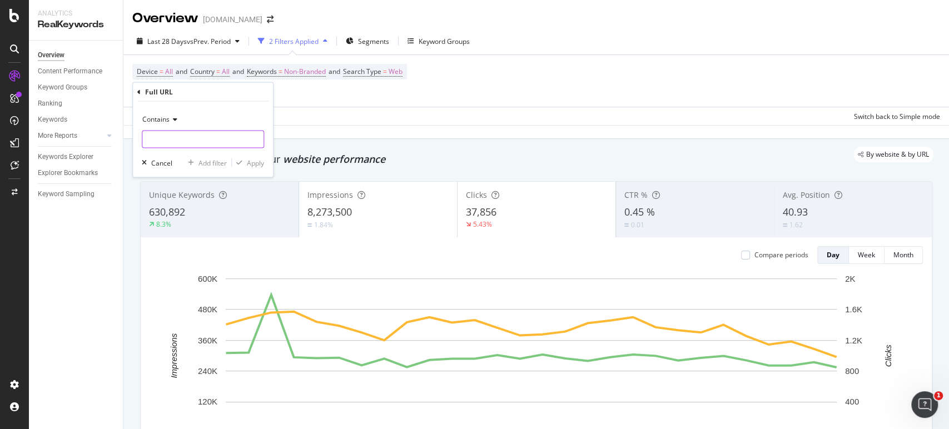
drag, startPoint x: 163, startPoint y: 134, endPoint x: 196, endPoint y: 140, distance: 33.3
click at [163, 133] on input "text" at bounding box center [202, 140] width 121 height 18
paste input "idees-cadeaux-fetes-des-grands-meres/c/grandmothers-day"
type input "idees-cadeaux-fetes-des-grands-meres/c/grandmothers-day"
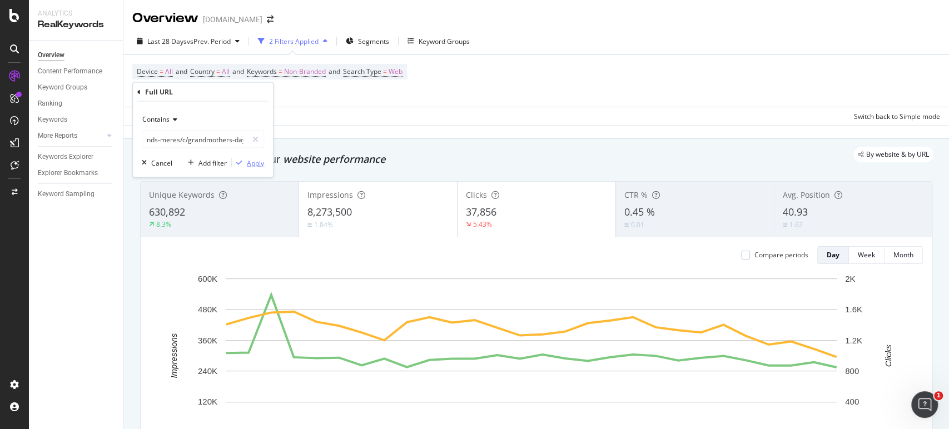
click at [258, 165] on div "Apply" at bounding box center [255, 162] width 17 height 9
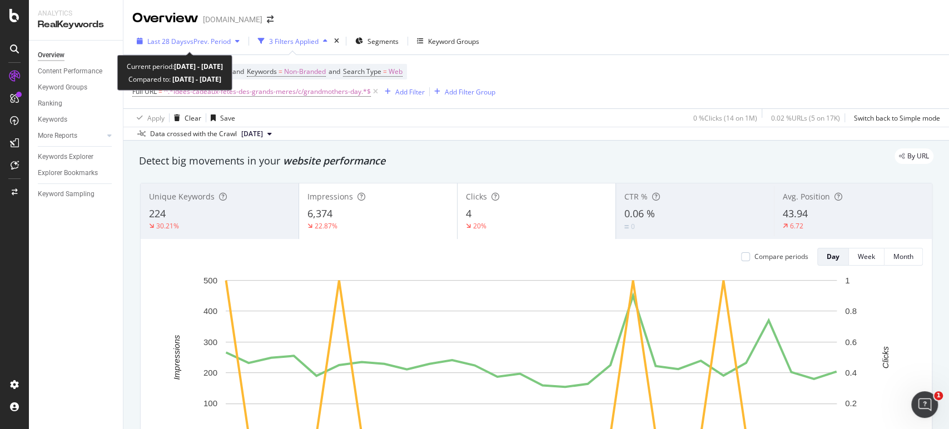
click at [229, 43] on span "vs Prev. Period" at bounding box center [209, 41] width 44 height 9
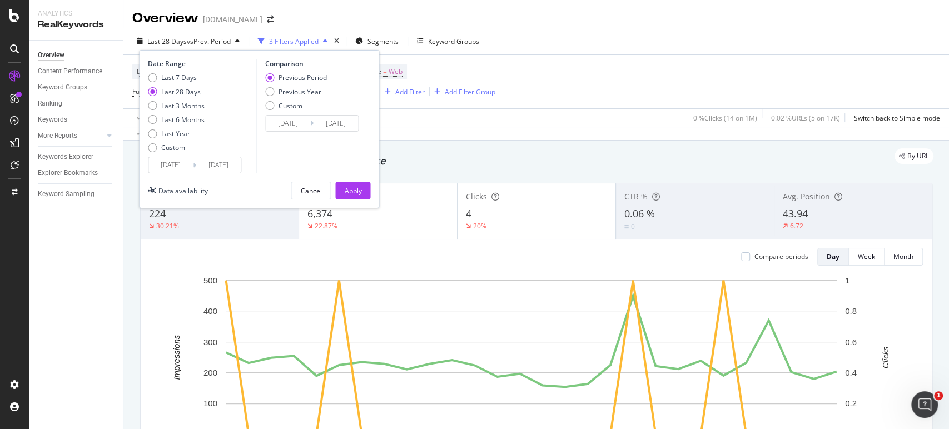
click at [164, 166] on input "2025/08/09" at bounding box center [170, 165] width 44 height 16
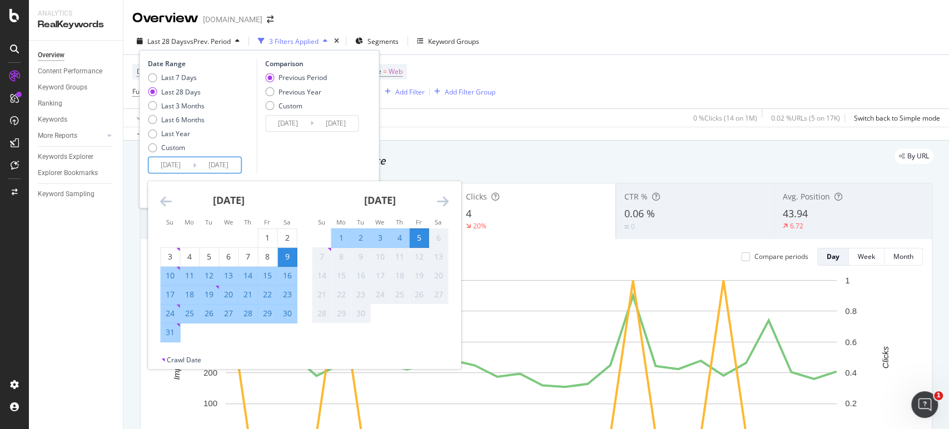
click at [165, 203] on icon "Move backward to switch to the previous month." at bounding box center [166, 201] width 12 height 13
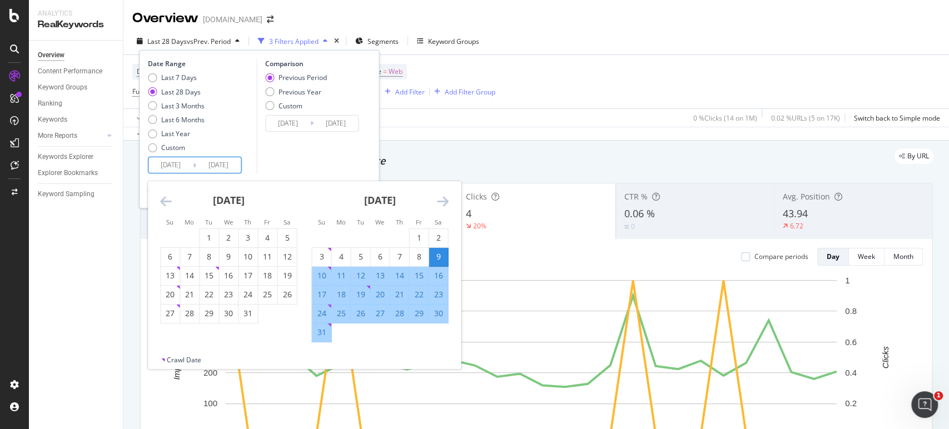
click at [165, 202] on icon "Move backward to switch to the previous month." at bounding box center [166, 201] width 12 height 13
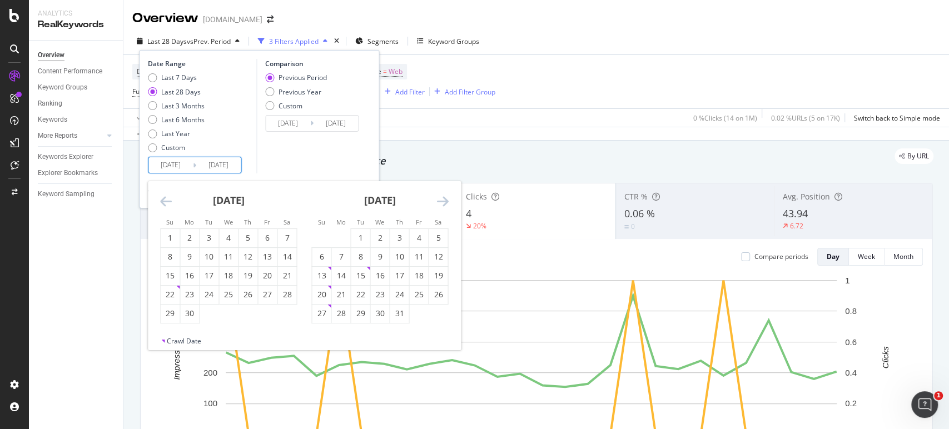
click at [165, 202] on icon "Move backward to switch to the previous month." at bounding box center [166, 201] width 12 height 13
click at [192, 275] on div "10" at bounding box center [189, 275] width 19 height 11
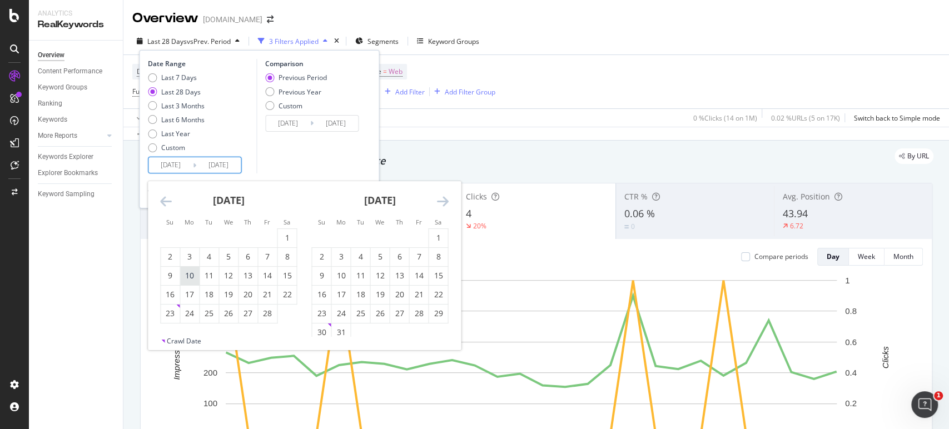
type input "2025/02/10"
type input "2024/07/16"
type input "2025/02/09"
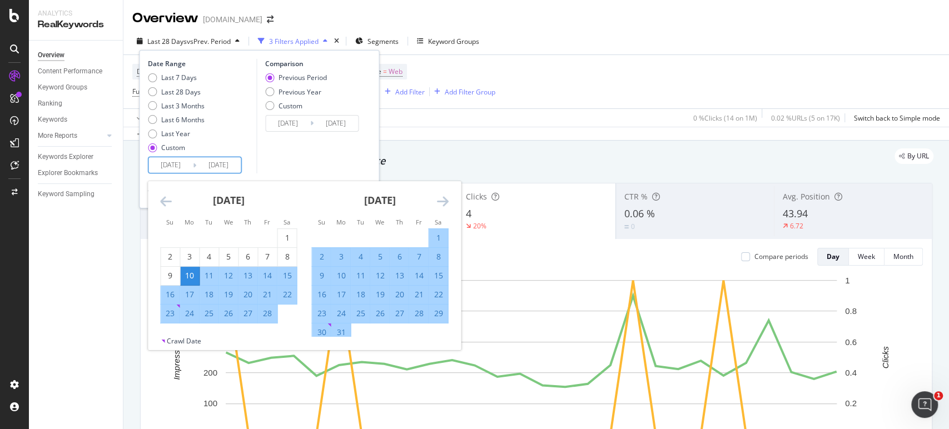
click at [325, 256] on div "2" at bounding box center [321, 256] width 19 height 11
type input "2025/03/02"
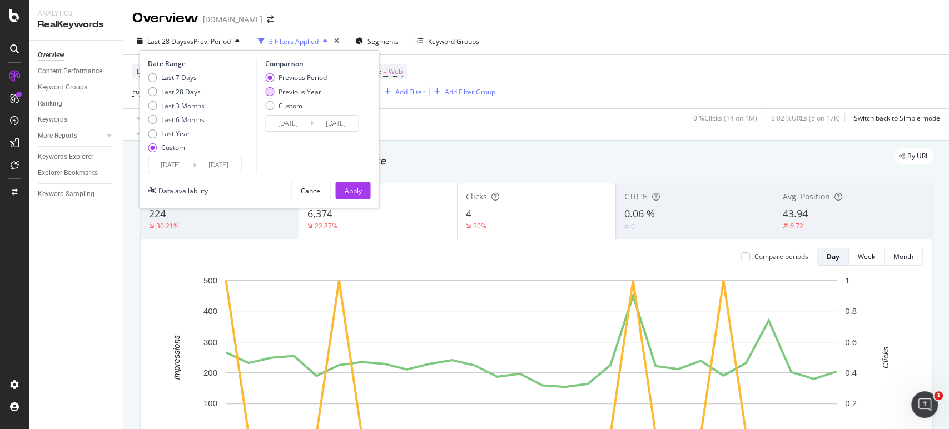
click at [301, 91] on div "Previous Year" at bounding box center [299, 91] width 43 height 9
type input "2024/02/12"
type input "2024/03/03"
click at [348, 193] on div "Apply" at bounding box center [352, 190] width 17 height 9
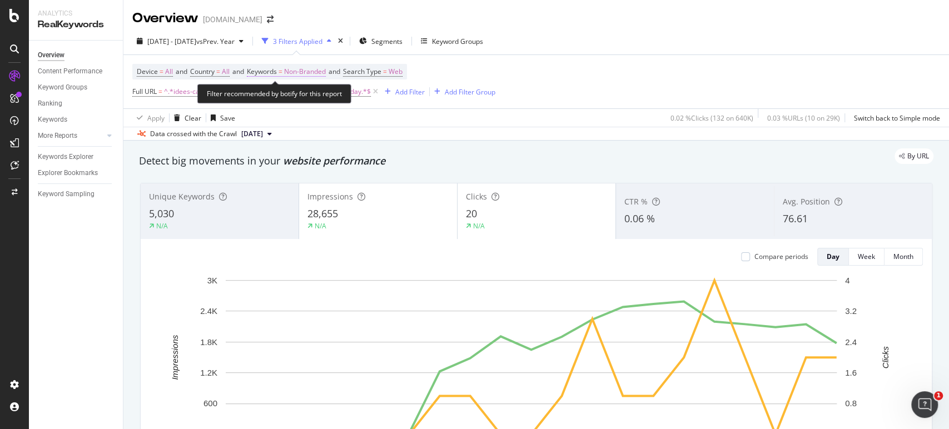
click at [310, 67] on span "Non-Branded" at bounding box center [305, 72] width 42 height 16
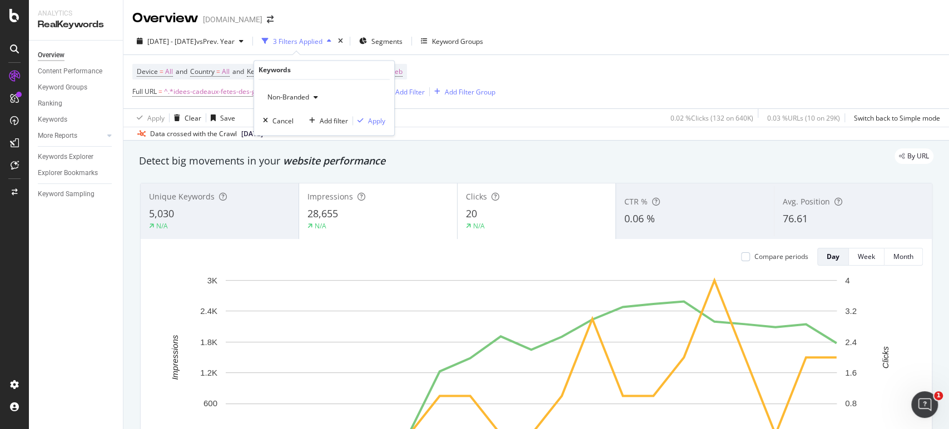
click at [295, 98] on span "Non-Branded" at bounding box center [286, 97] width 46 height 9
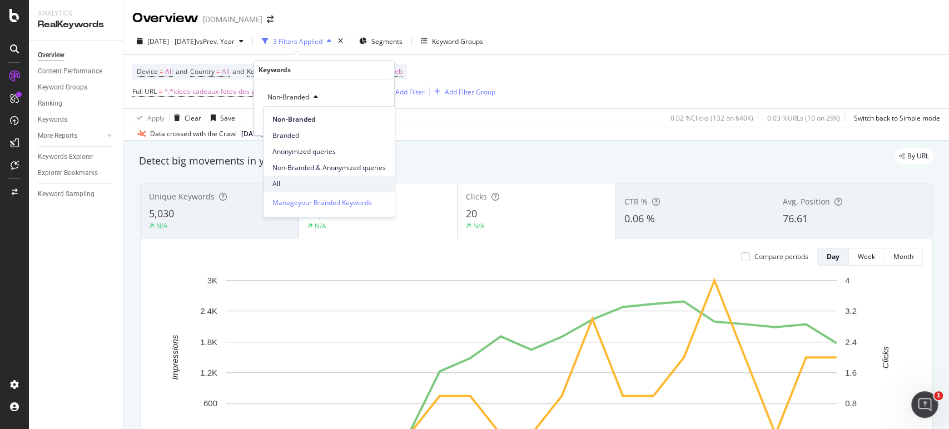
click at [291, 185] on span "All" at bounding box center [328, 184] width 113 height 10
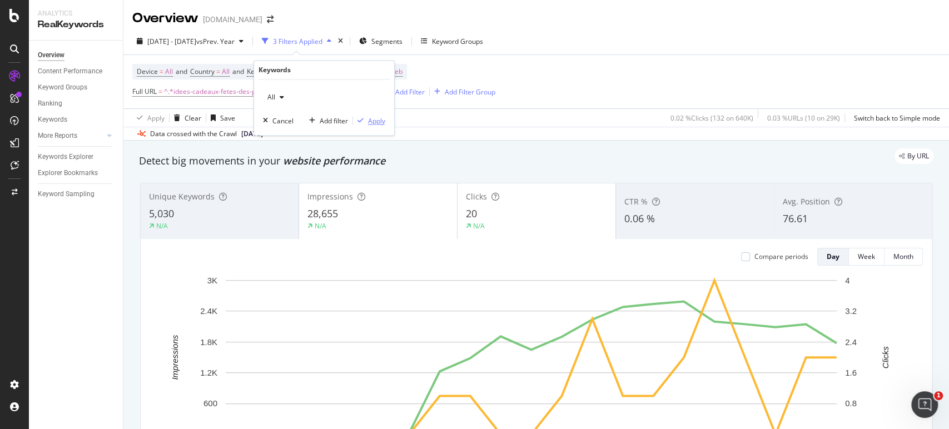
click at [373, 123] on div "Apply" at bounding box center [376, 120] width 17 height 9
